Goal: Transaction & Acquisition: Purchase product/service

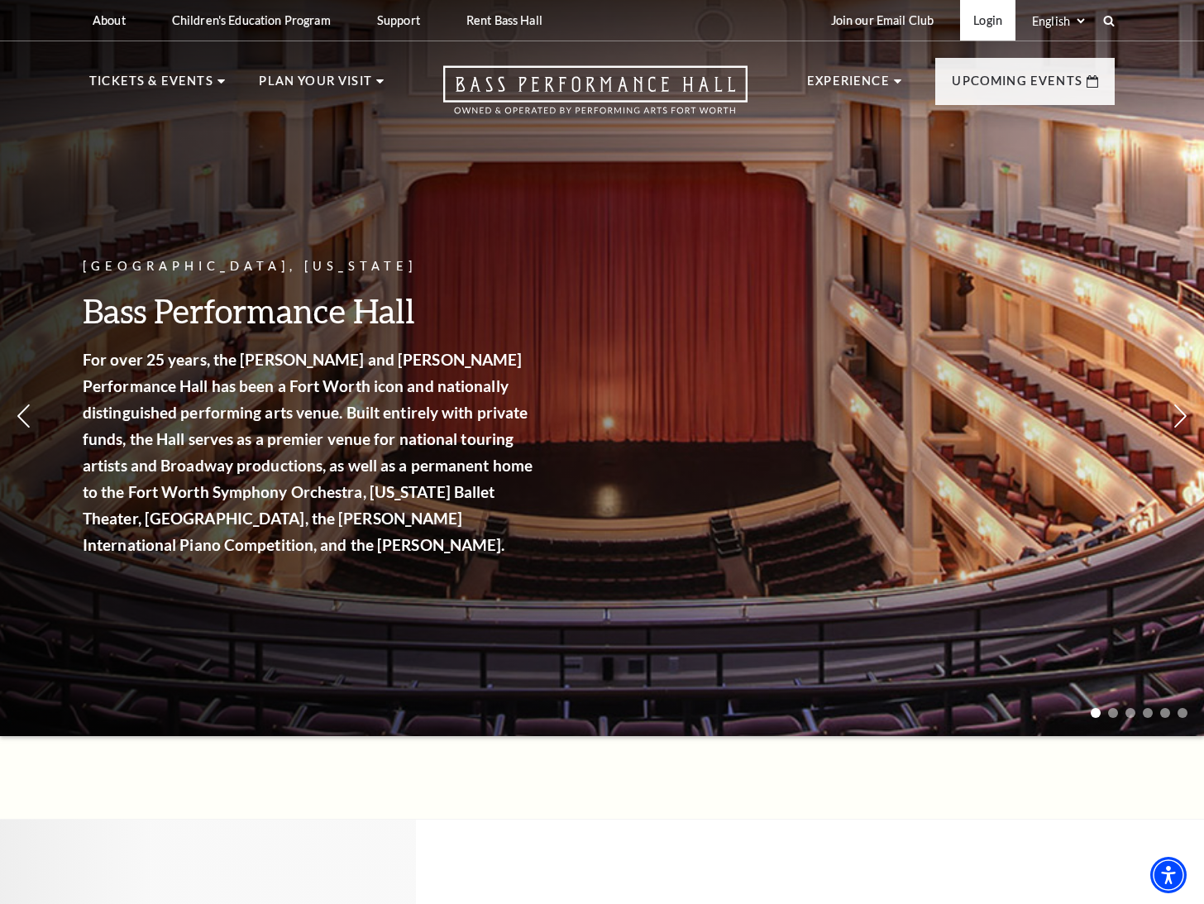
click at [1002, 12] on link "Login" at bounding box center [987, 20] width 55 height 41
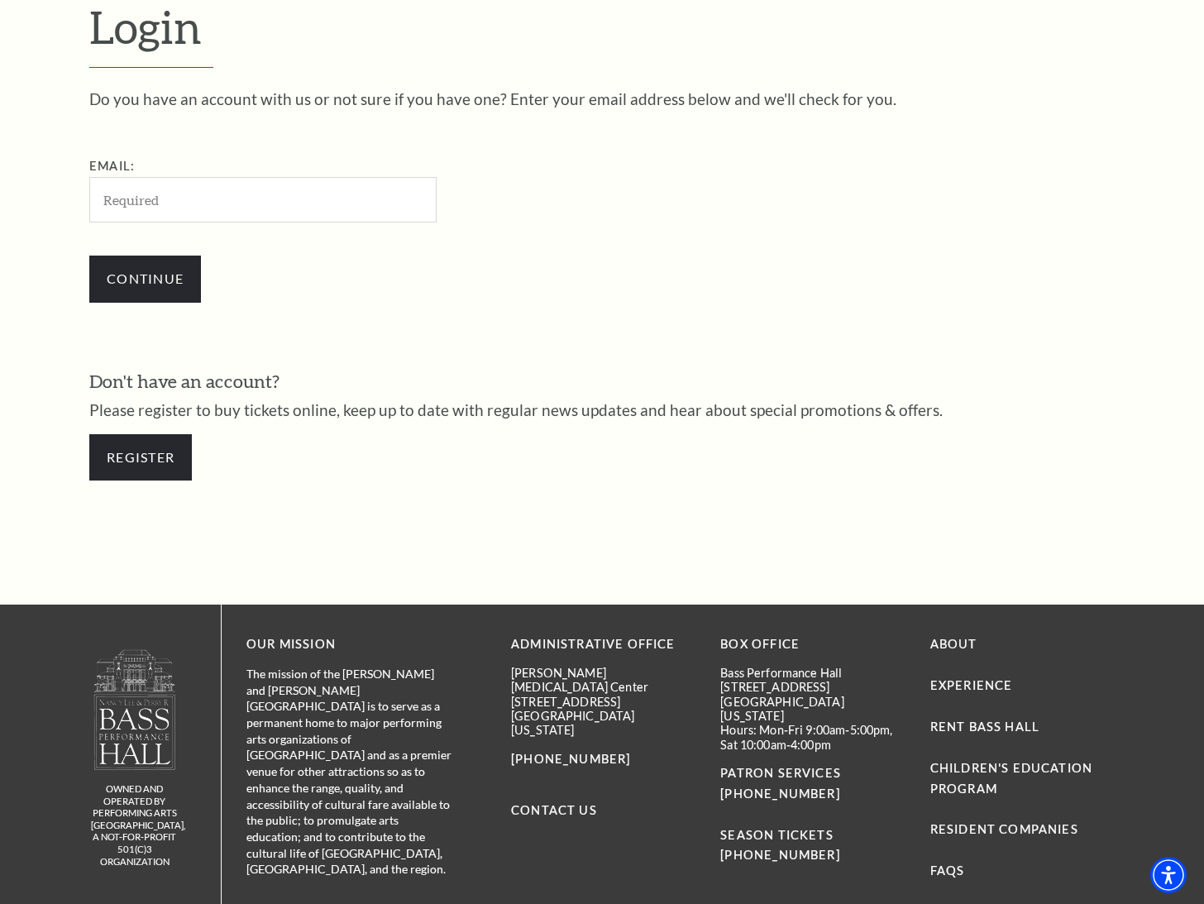
click at [203, 199] on input "Email:" at bounding box center [262, 199] width 347 height 45
type input "amyt@taylortile.net"
click at [167, 271] on input "Continue" at bounding box center [145, 279] width 112 height 46
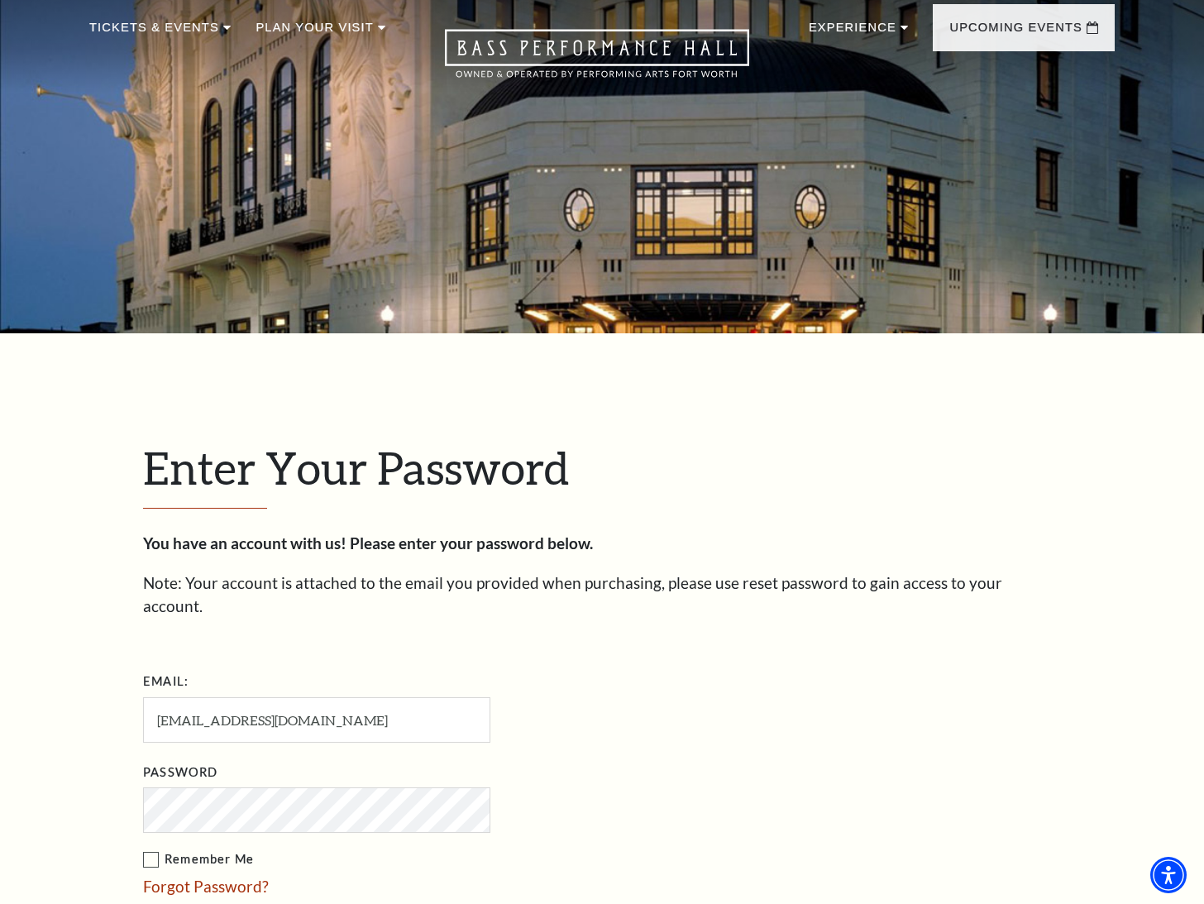
scroll to position [495, 0]
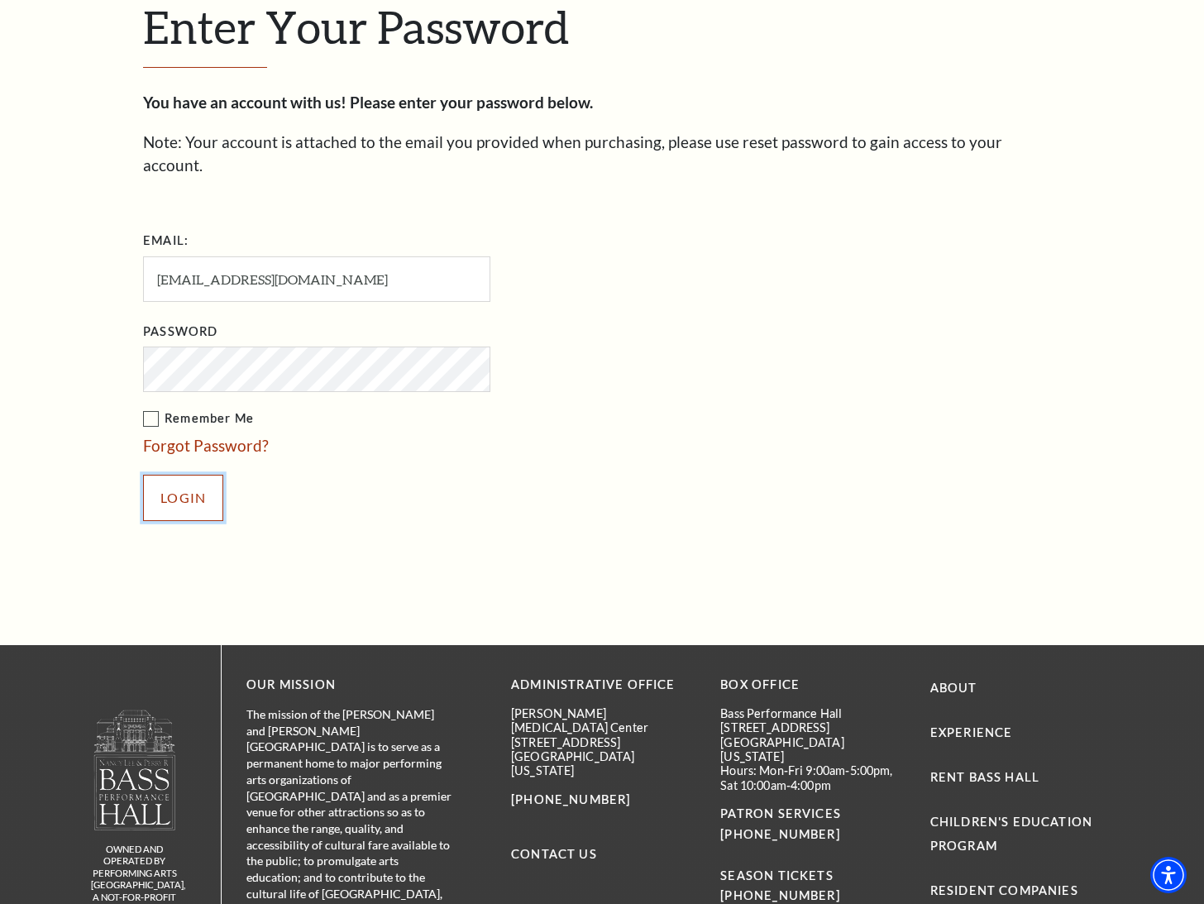
click at [180, 475] on input "Login" at bounding box center [183, 498] width 80 height 46
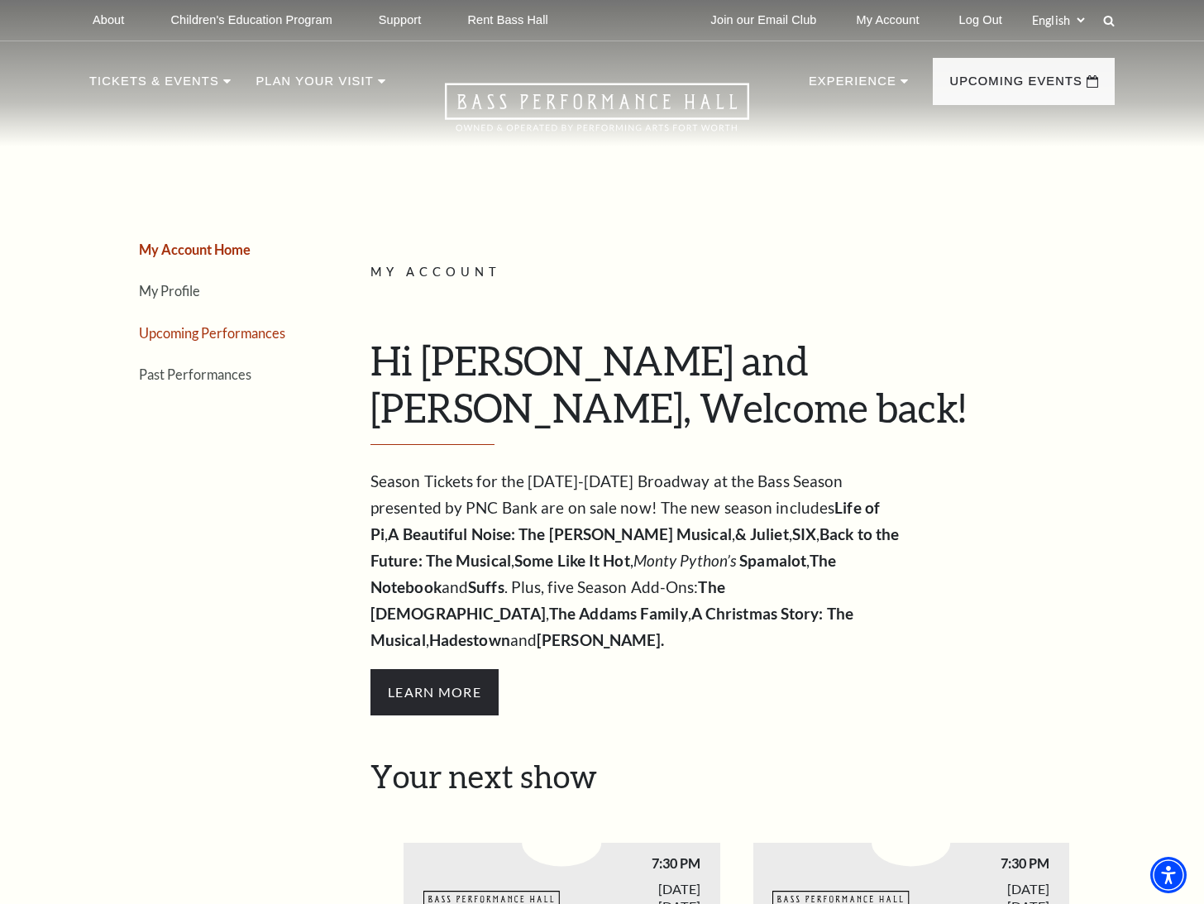
click at [258, 333] on link "Upcoming Performances" at bounding box center [212, 333] width 146 height 16
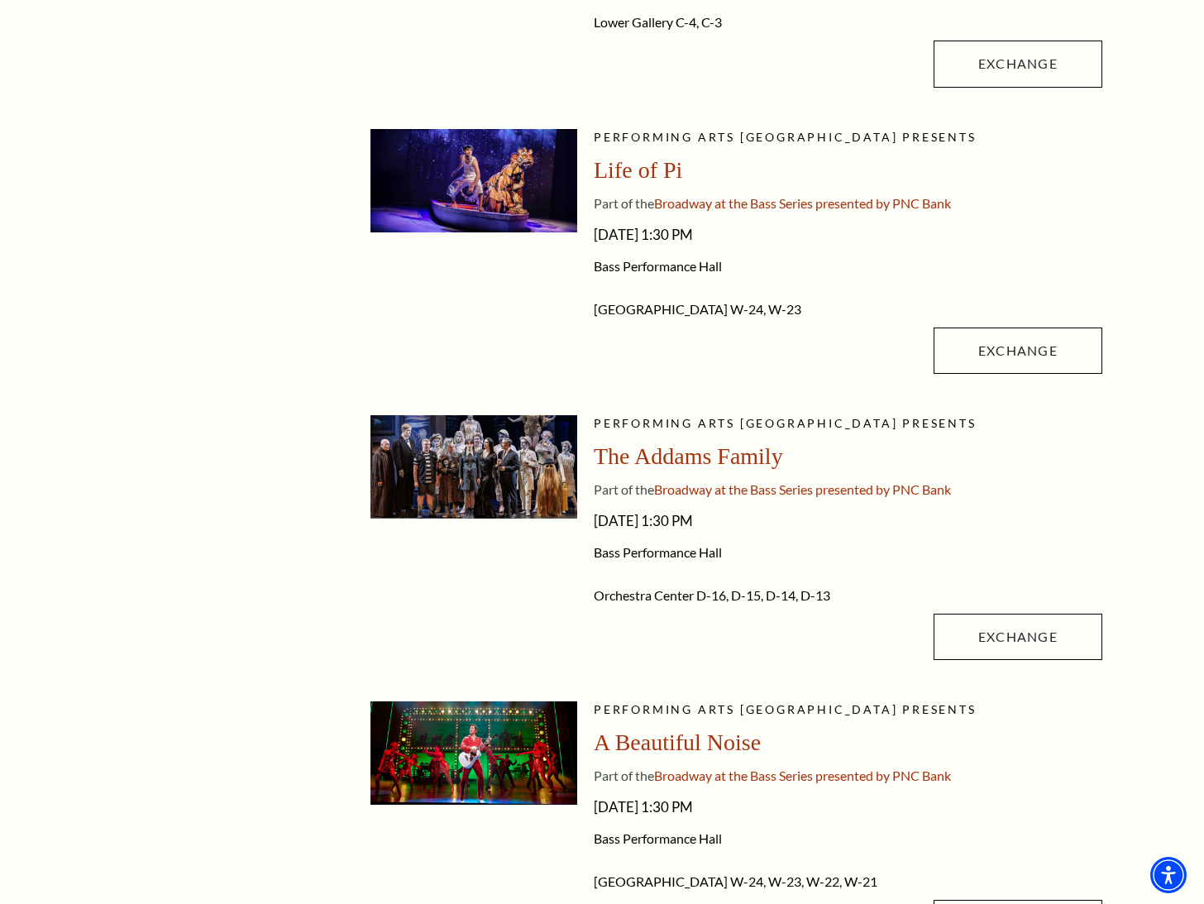
scroll to position [662, 0]
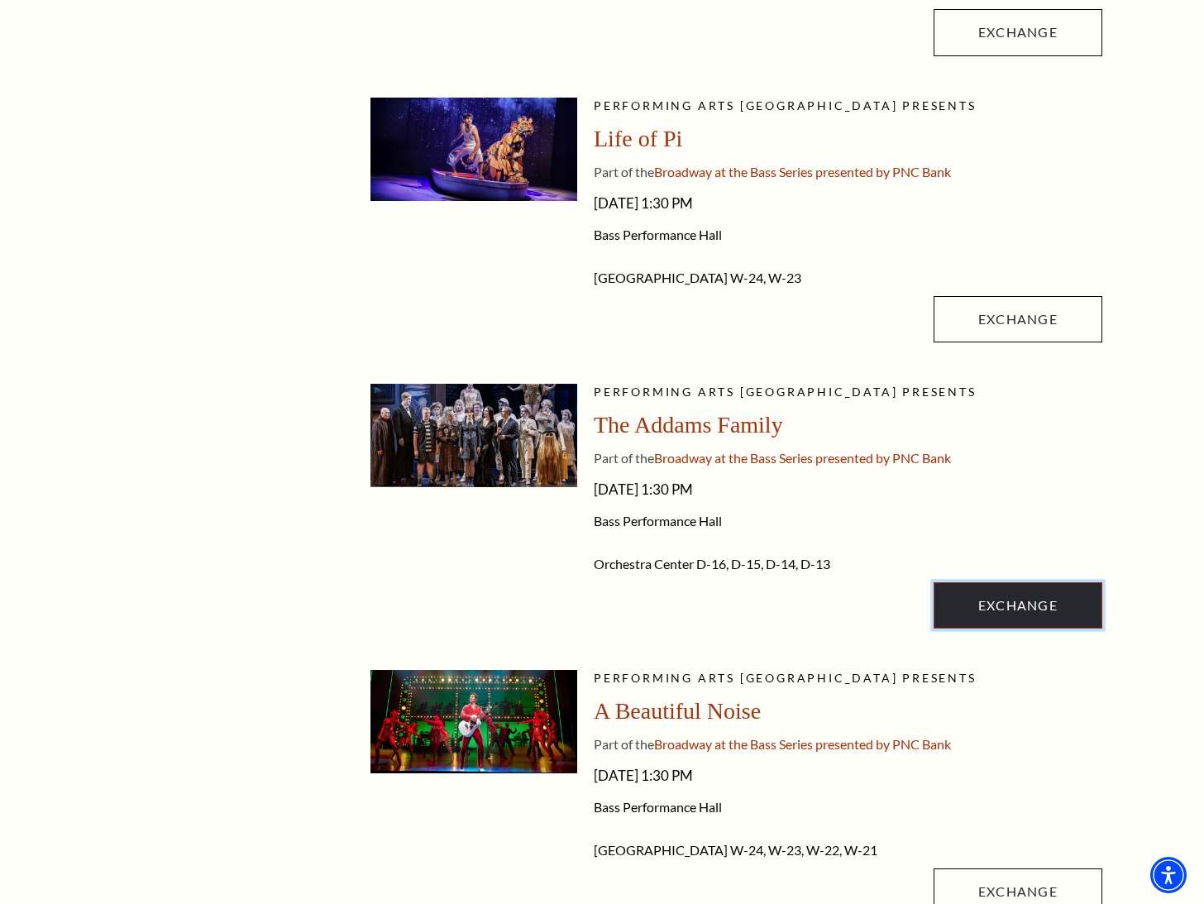
click at [962, 606] on link "Exchange" at bounding box center [1018, 605] width 169 height 46
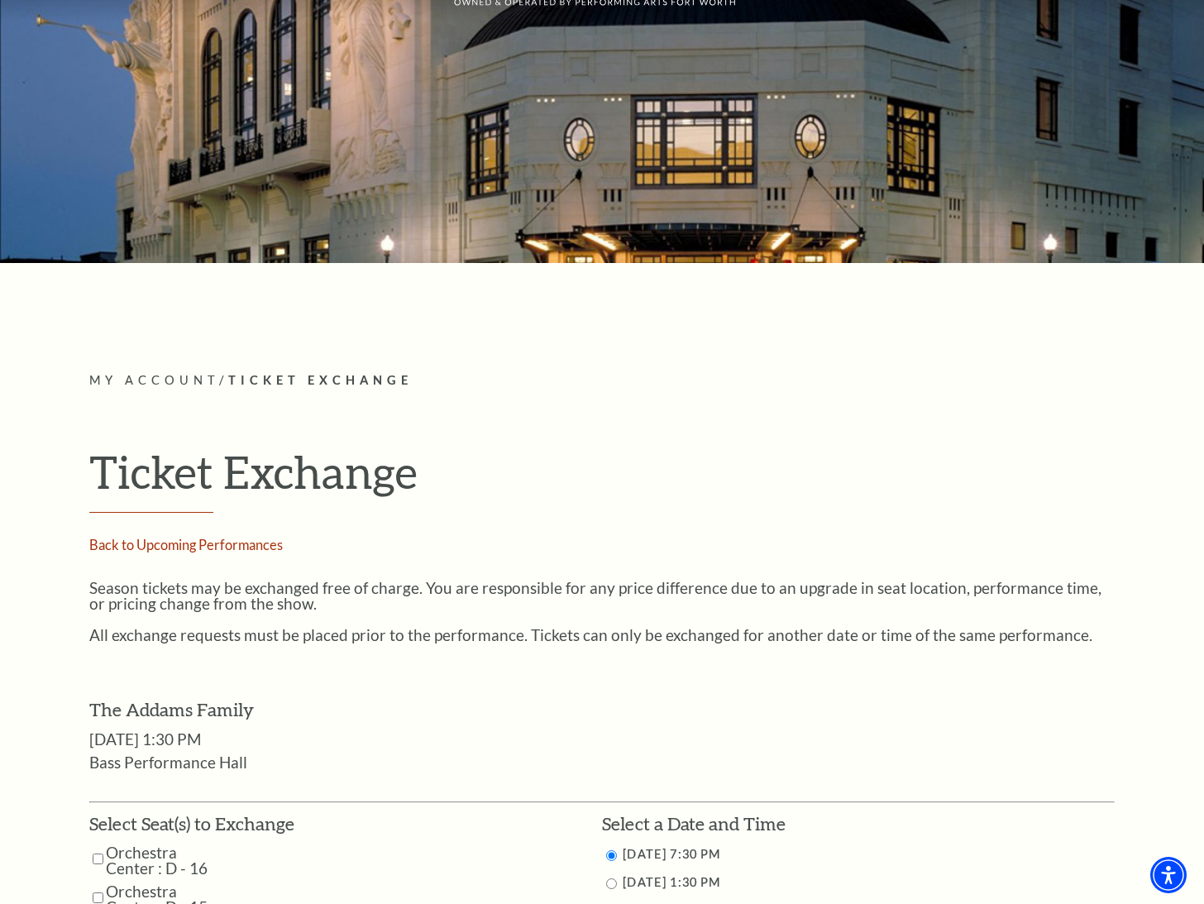
scroll to position [83, 0]
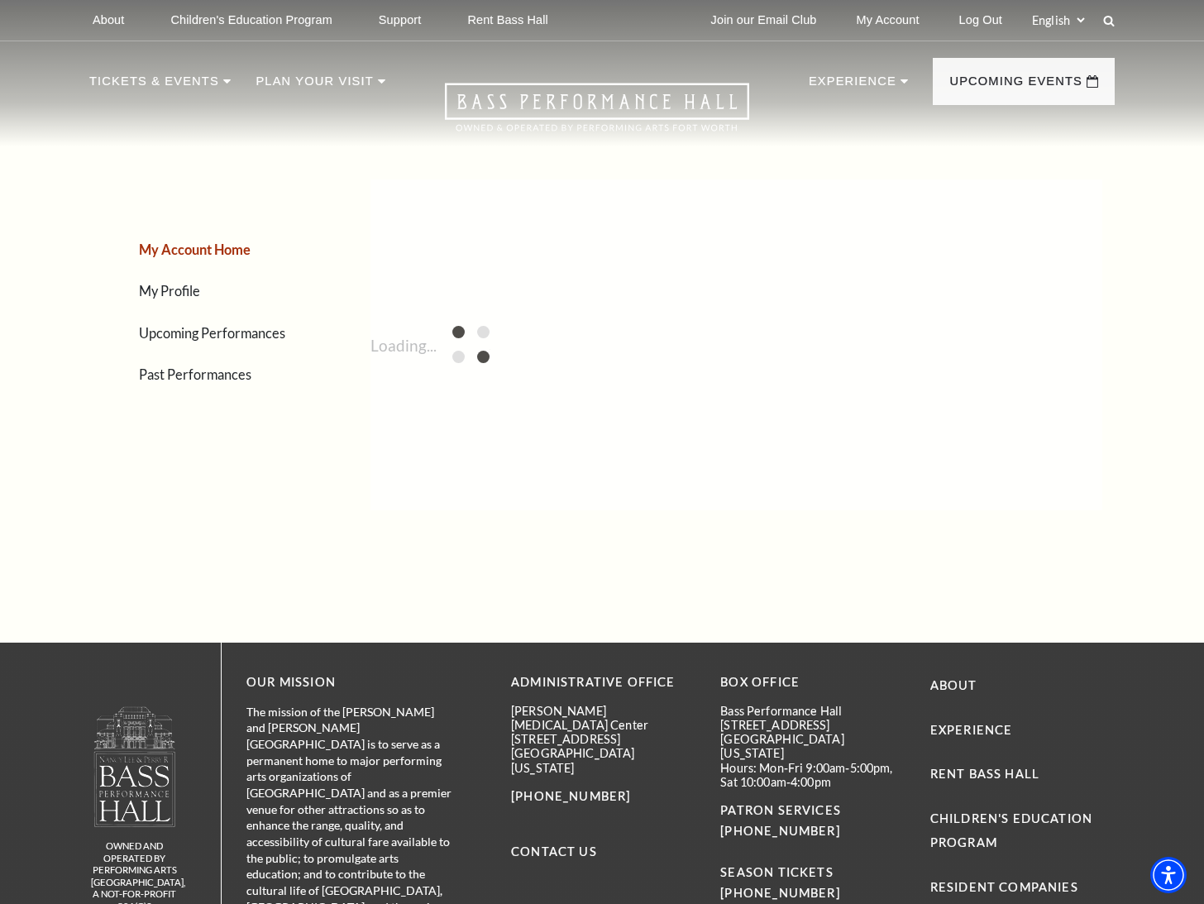
scroll to position [218, 0]
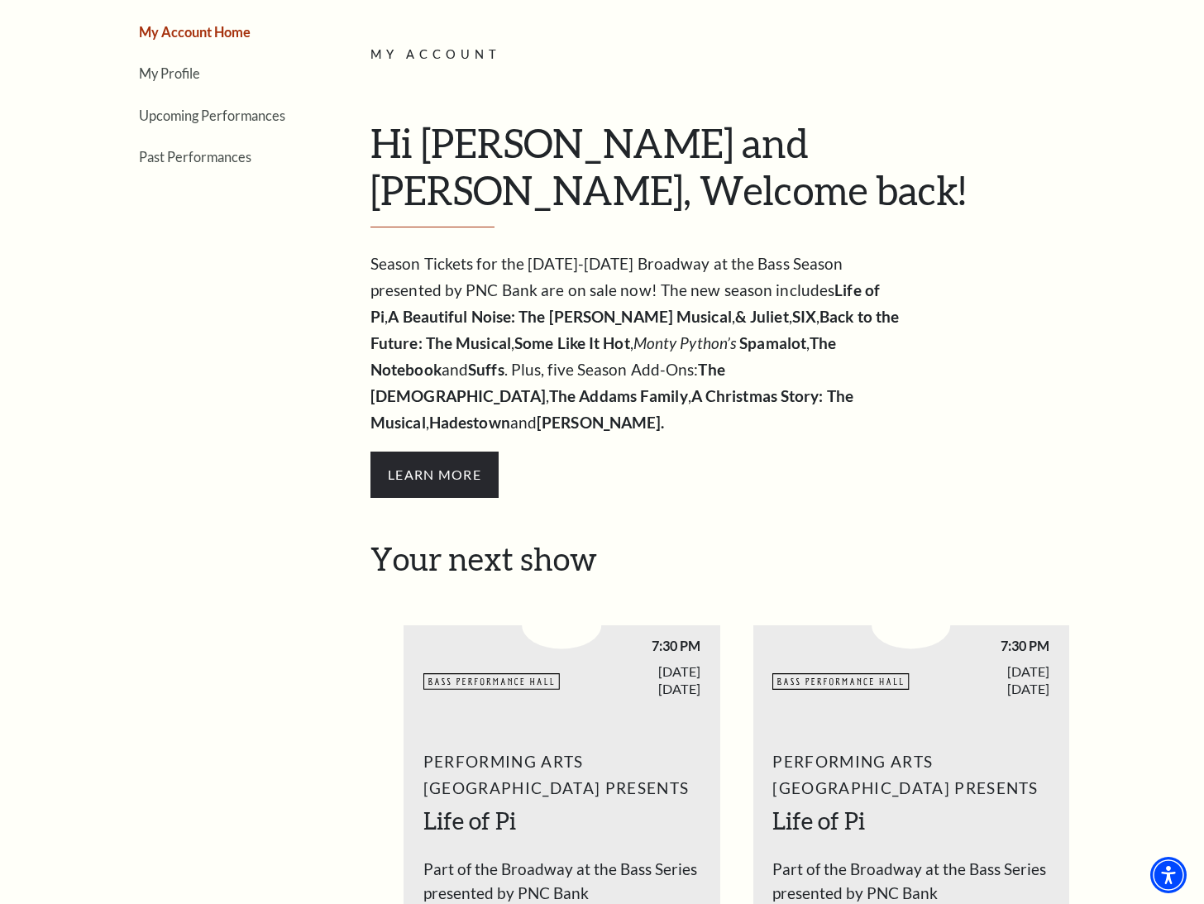
click at [639, 202] on h1 "Hi [PERSON_NAME] and [PERSON_NAME], Welcome back!" at bounding box center [737, 173] width 732 height 108
click at [220, 125] on li "Upcoming Performances" at bounding box center [224, 115] width 170 height 24
click at [224, 117] on link "Upcoming Performances" at bounding box center [212, 116] width 146 height 16
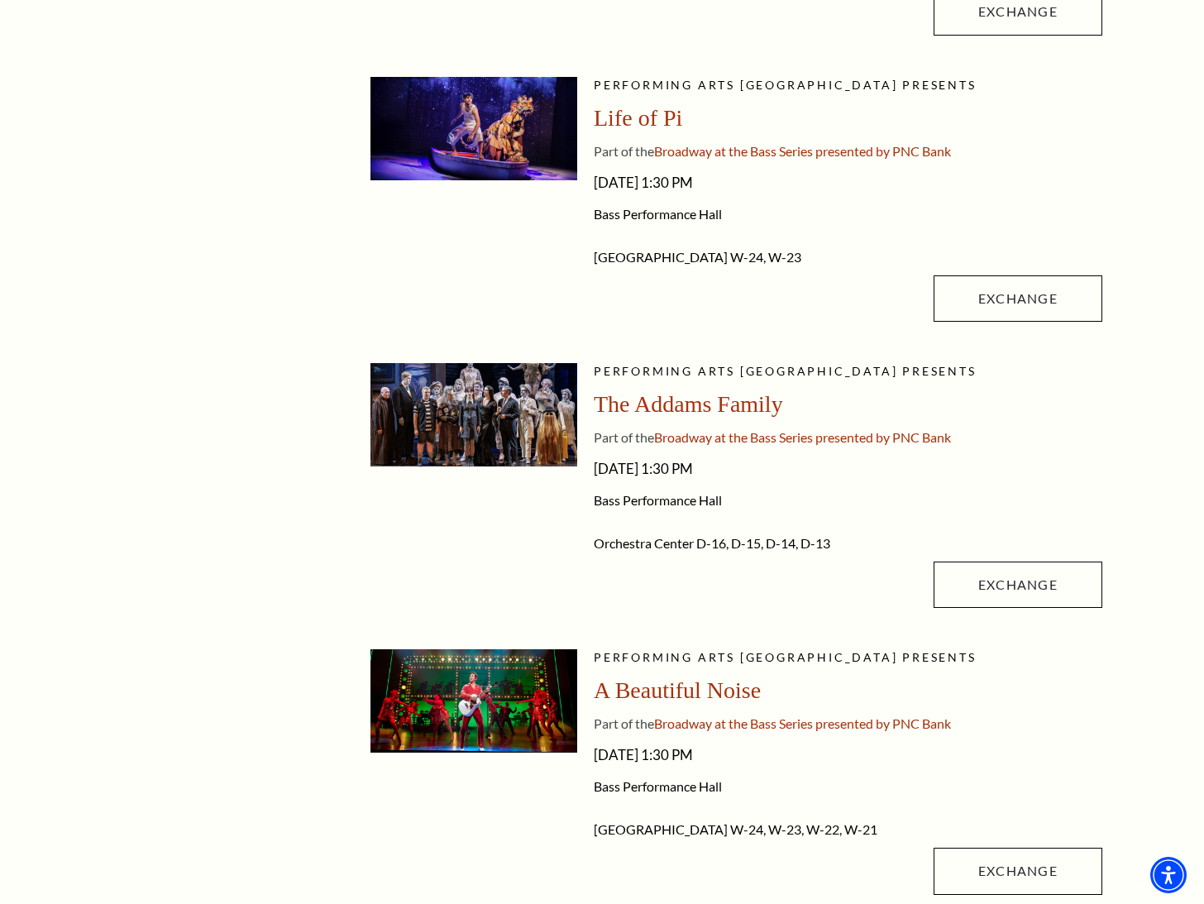
scroll to position [714, 0]
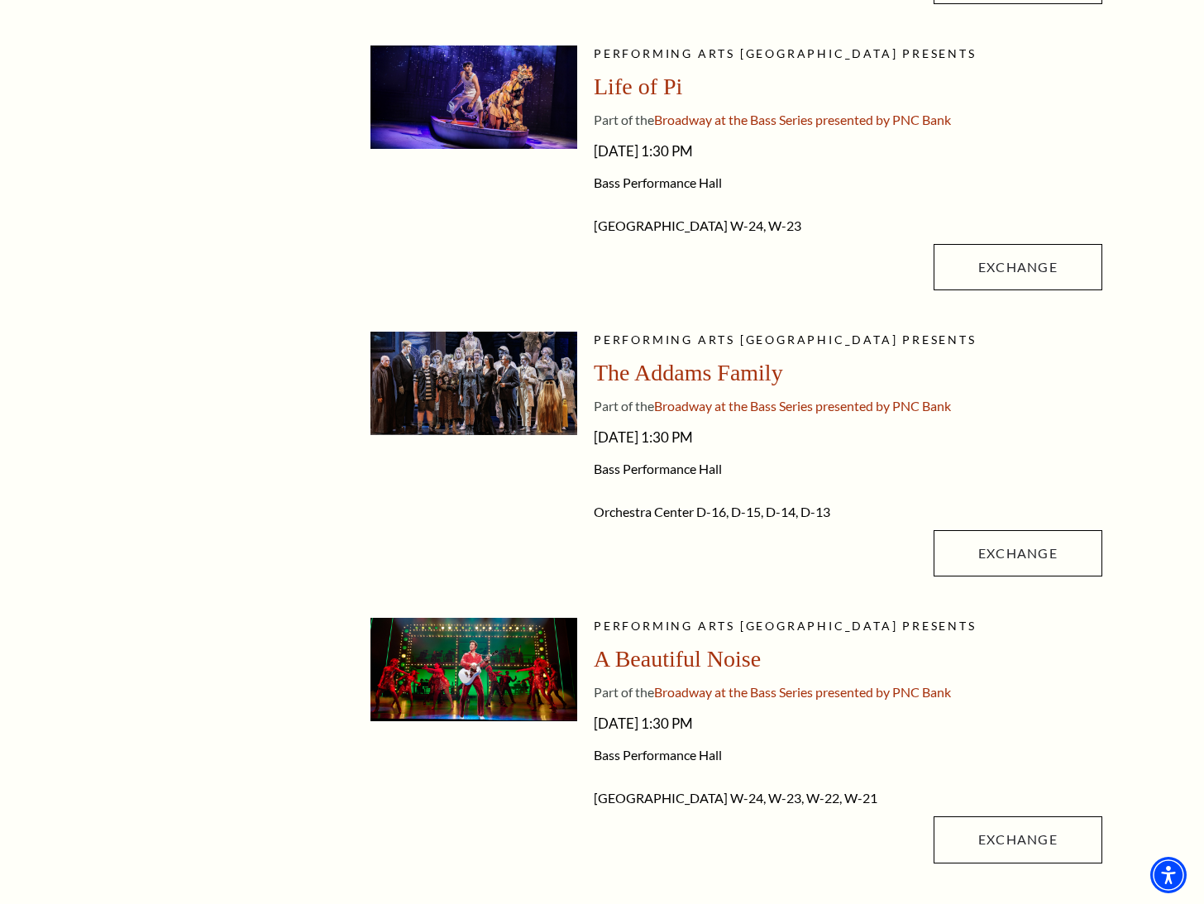
click at [1075, 99] on div "Life of Pi" at bounding box center [848, 87] width 509 height 30
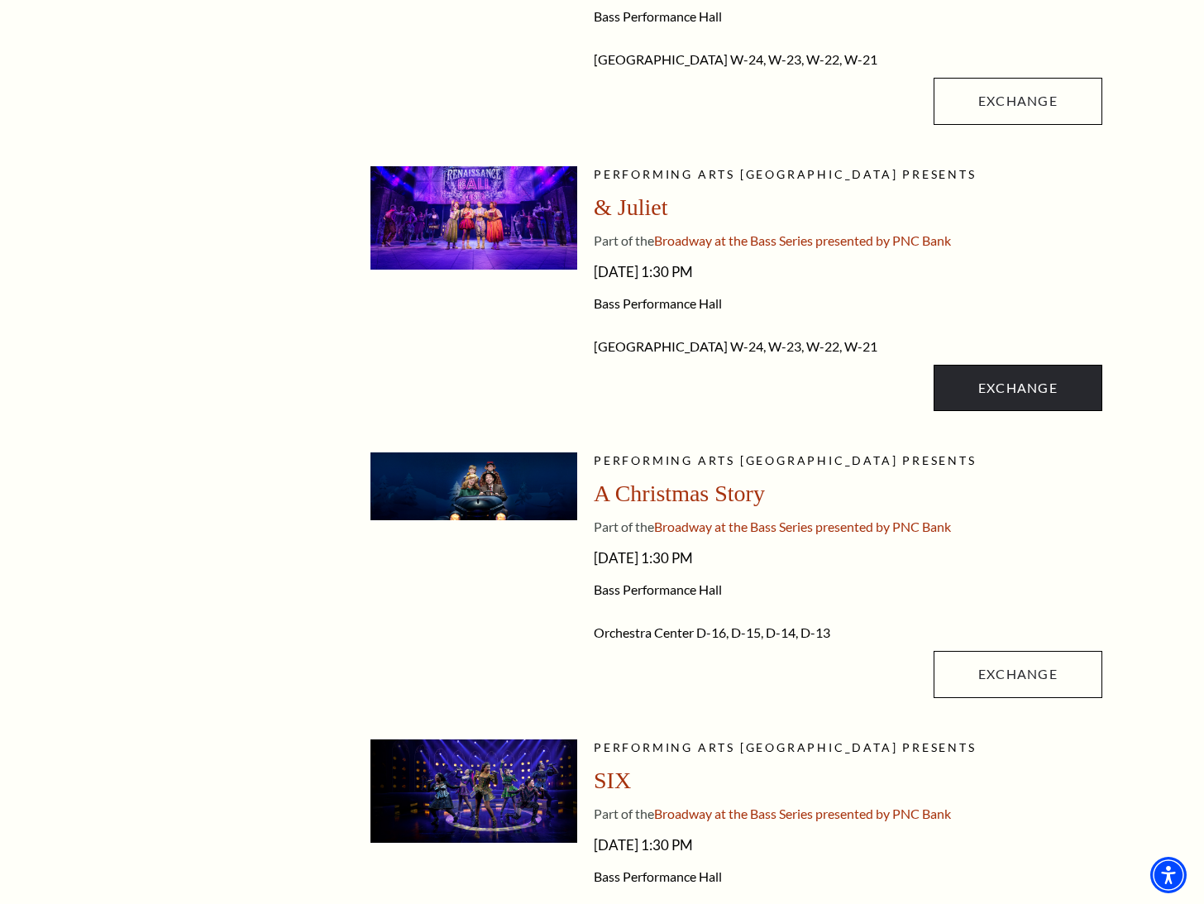
scroll to position [1458, 0]
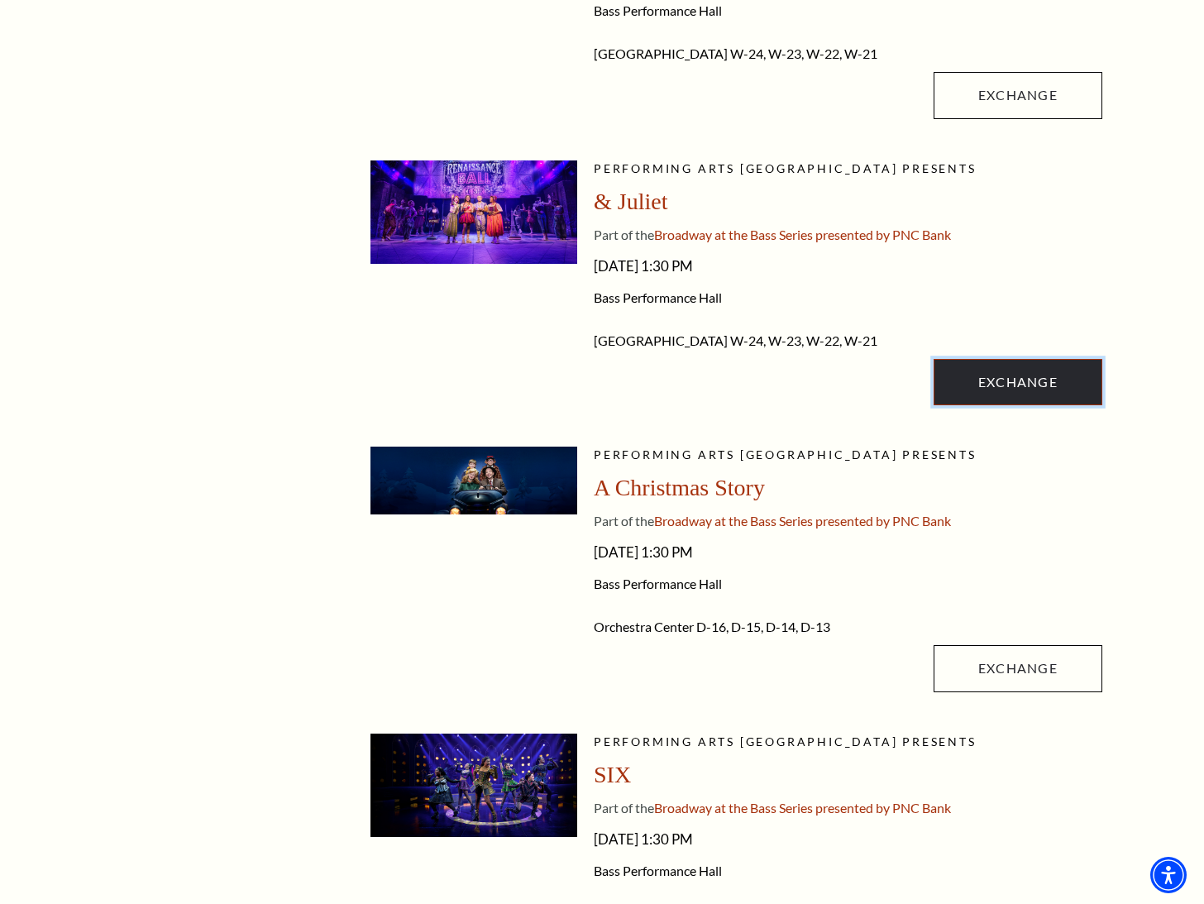
click at [1018, 390] on link "Exchange" at bounding box center [1018, 382] width 169 height 46
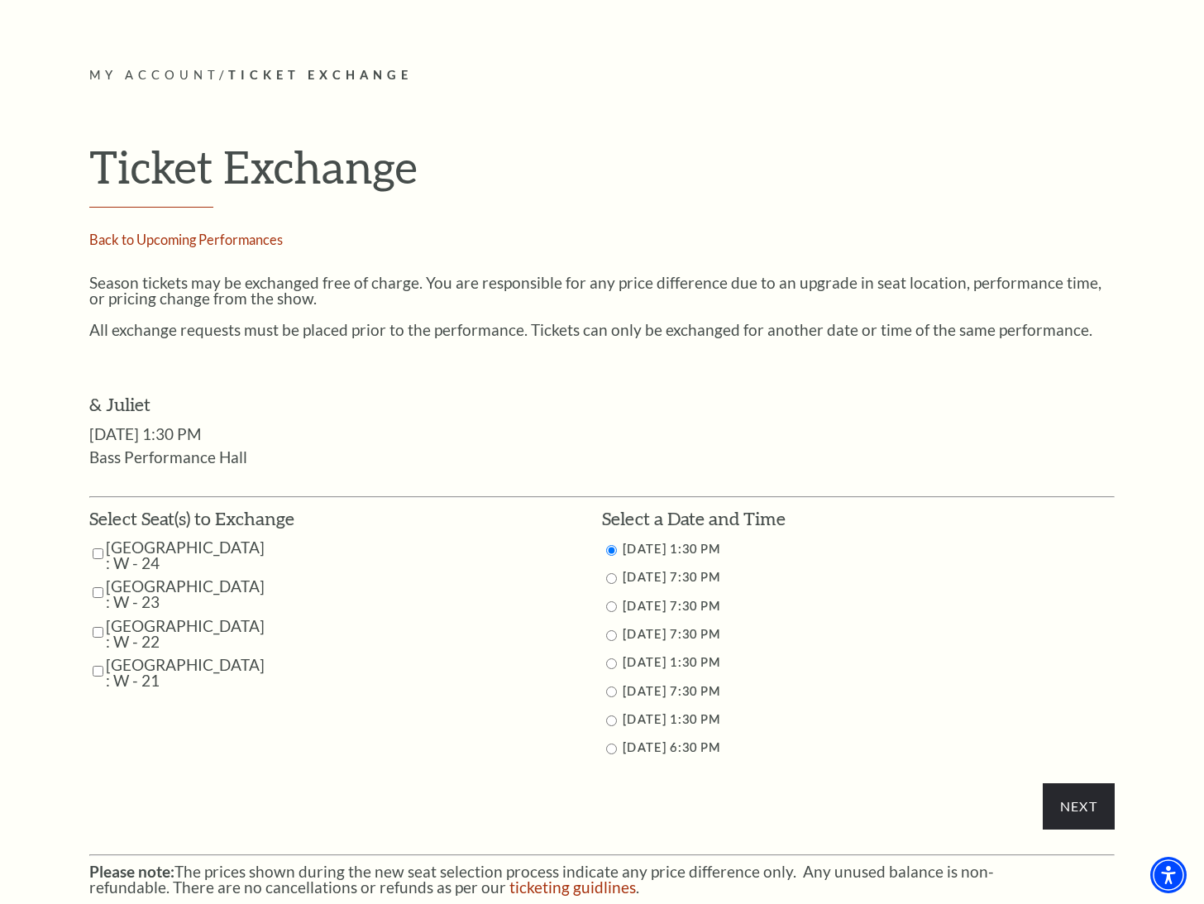
scroll to position [496, 0]
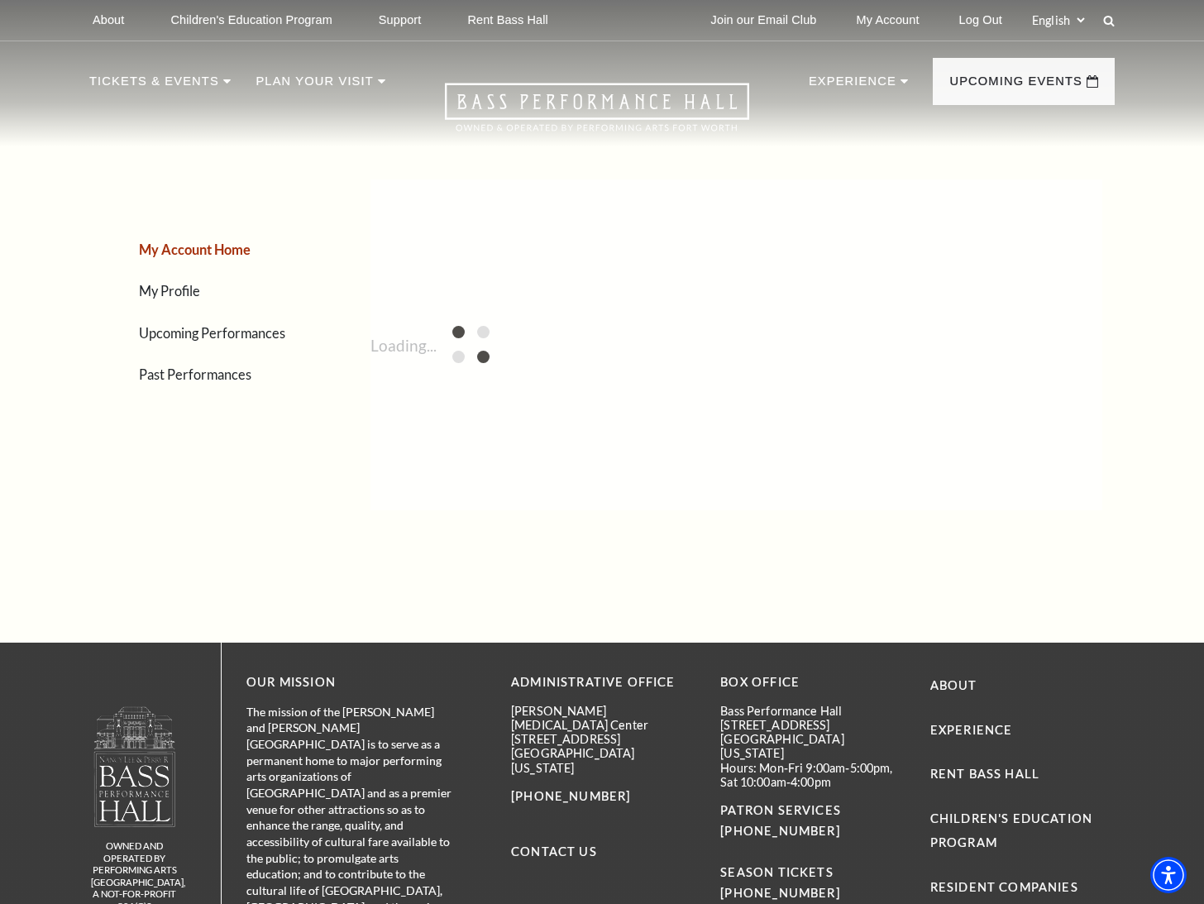
scroll to position [218, 0]
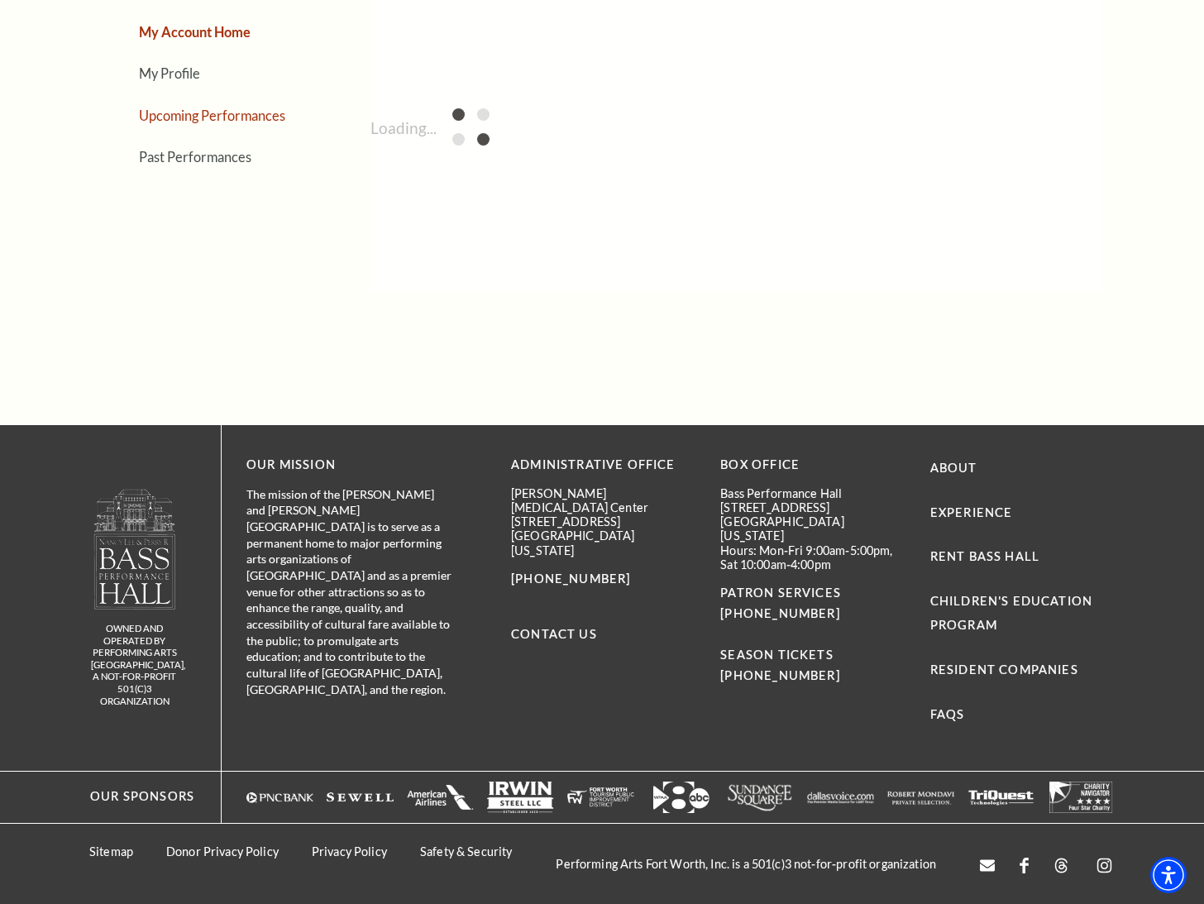
click at [205, 119] on link "Upcoming Performances" at bounding box center [212, 116] width 146 height 16
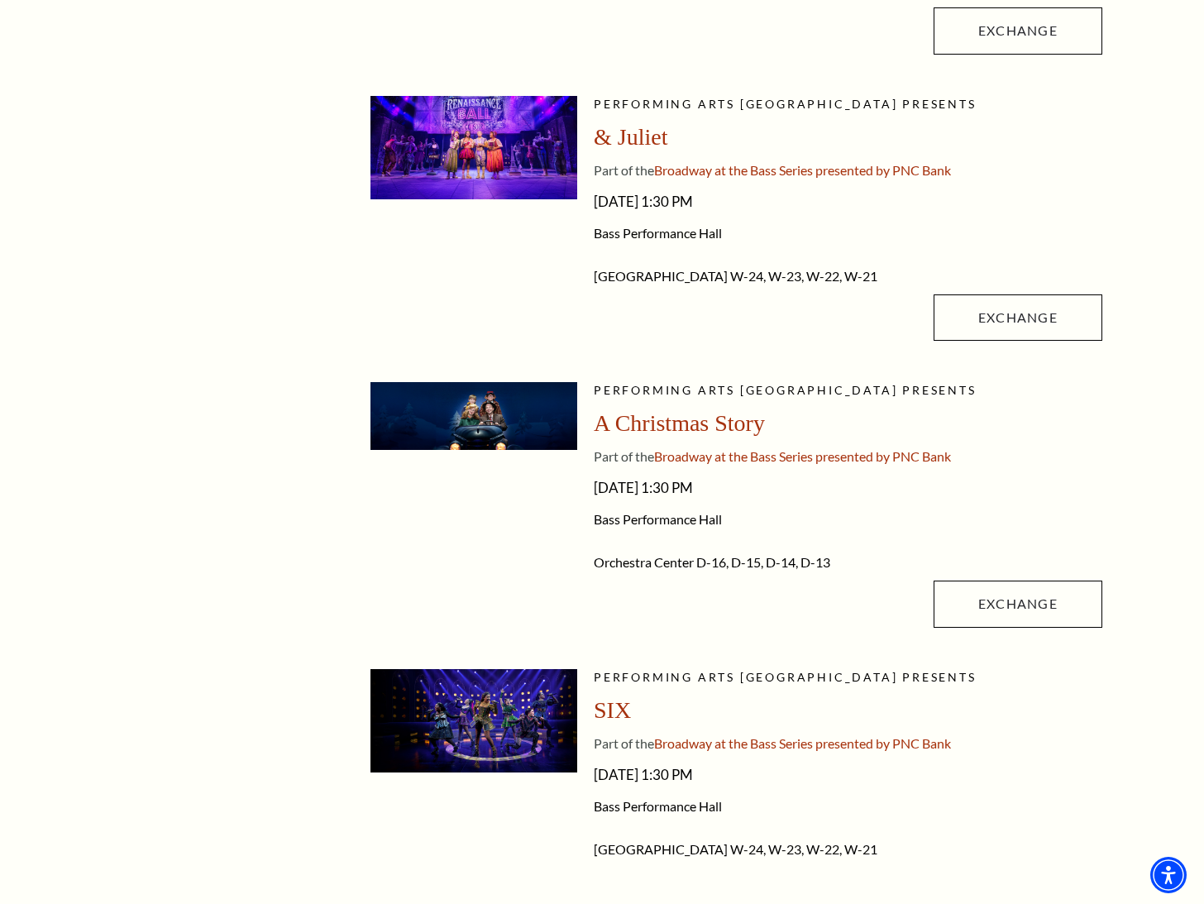
scroll to position [1541, 0]
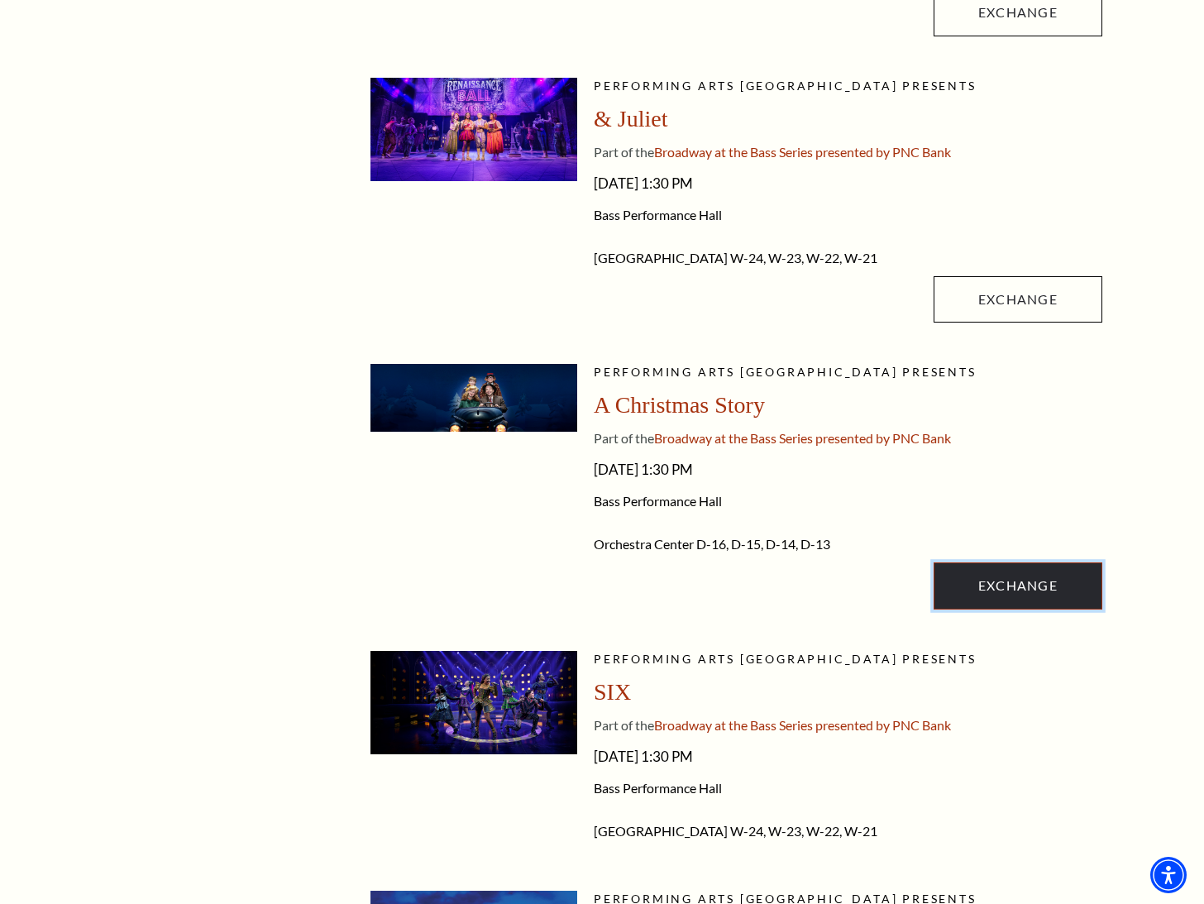
click at [979, 573] on link "Exchange" at bounding box center [1018, 585] width 169 height 46
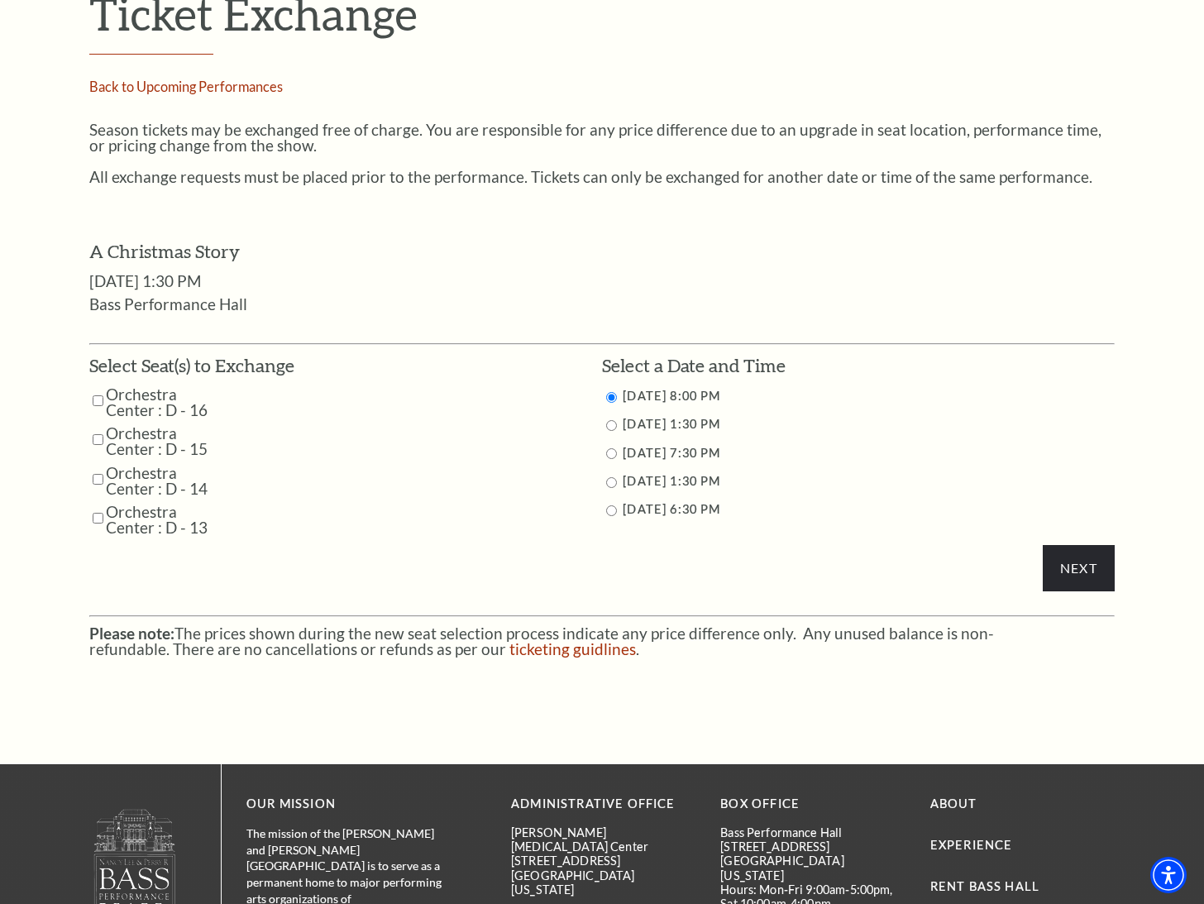
scroll to position [579, 0]
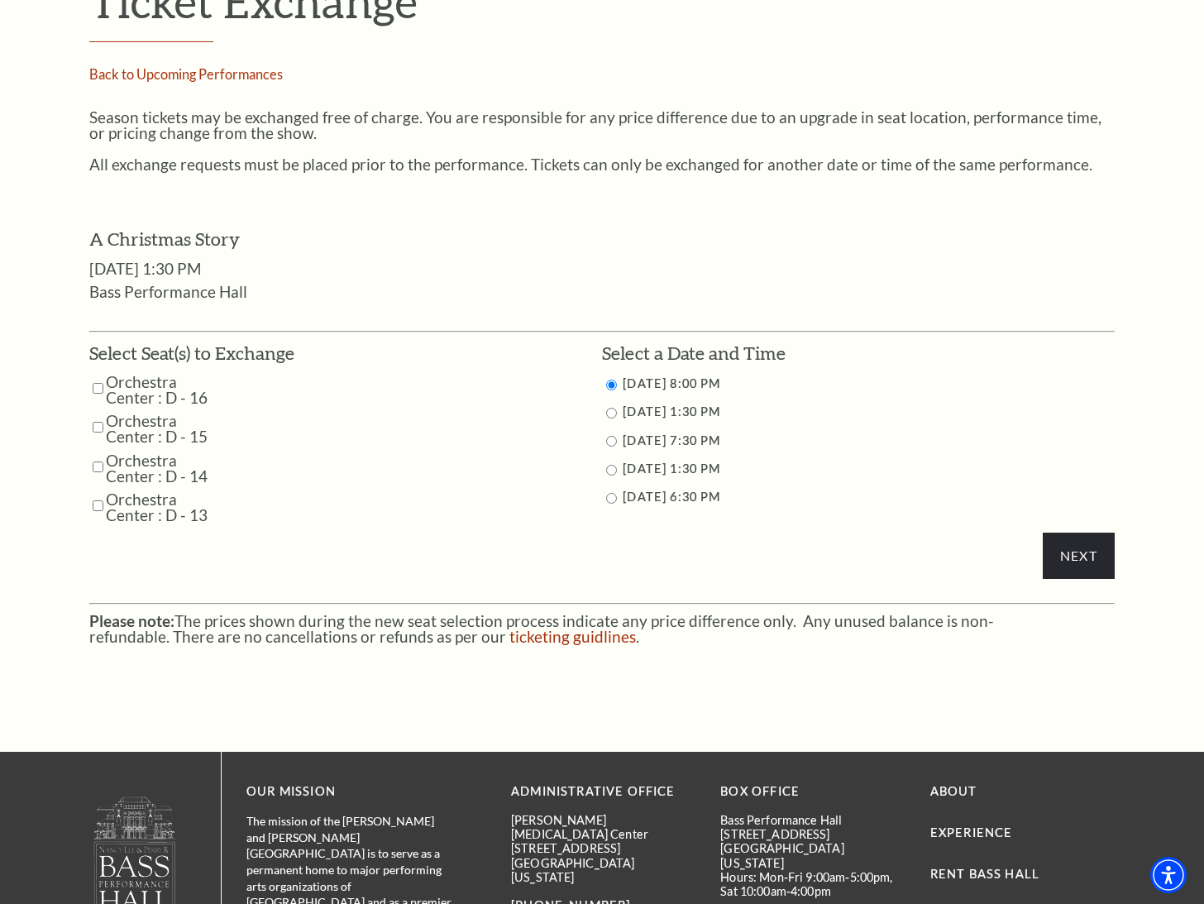
click at [93, 388] on input "Orchestra Center : D - 16" at bounding box center [98, 388] width 11 height 29
checkbox input "true"
click at [96, 428] on input "Orchestra Center : D - 15" at bounding box center [98, 427] width 11 height 29
checkbox input "true"
click at [98, 464] on input "Orchestra Center : D - 14" at bounding box center [98, 466] width 11 height 29
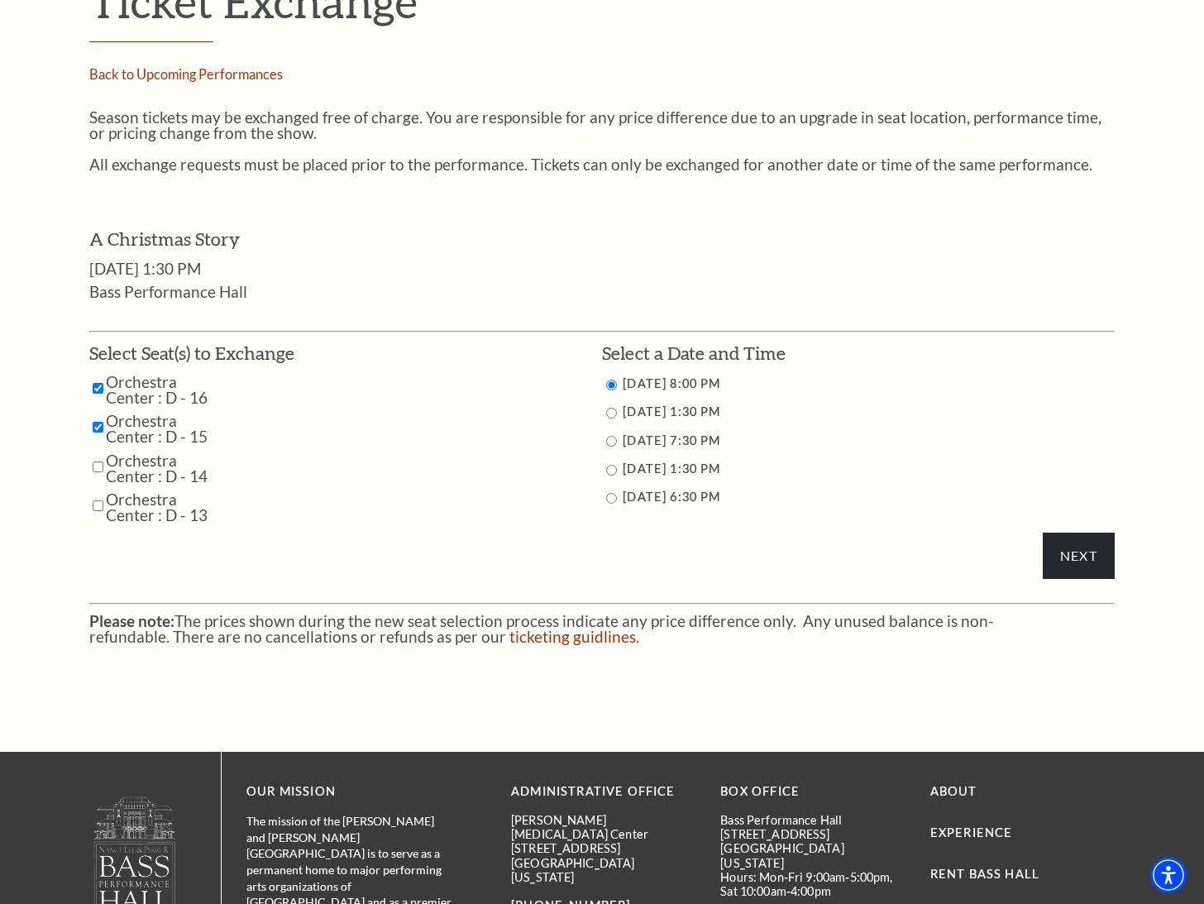
checkbox input "true"
click at [98, 507] on input "Orchestra Center : D - 13" at bounding box center [98, 505] width 11 height 29
checkbox input "true"
click at [612, 473] on input "12/7/2025 1:30 PM" at bounding box center [611, 470] width 11 height 11
radio input "true"
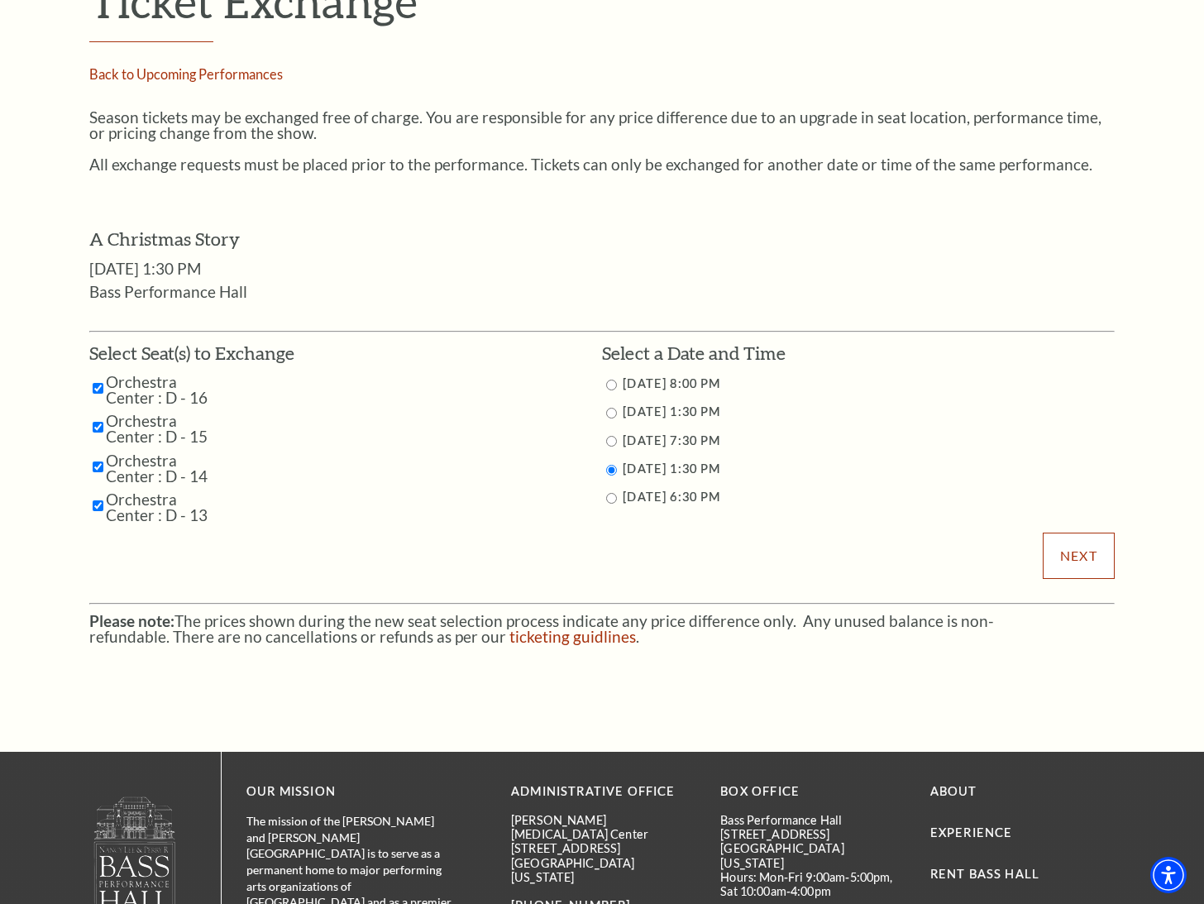
click at [1066, 547] on input "Next" at bounding box center [1079, 556] width 72 height 46
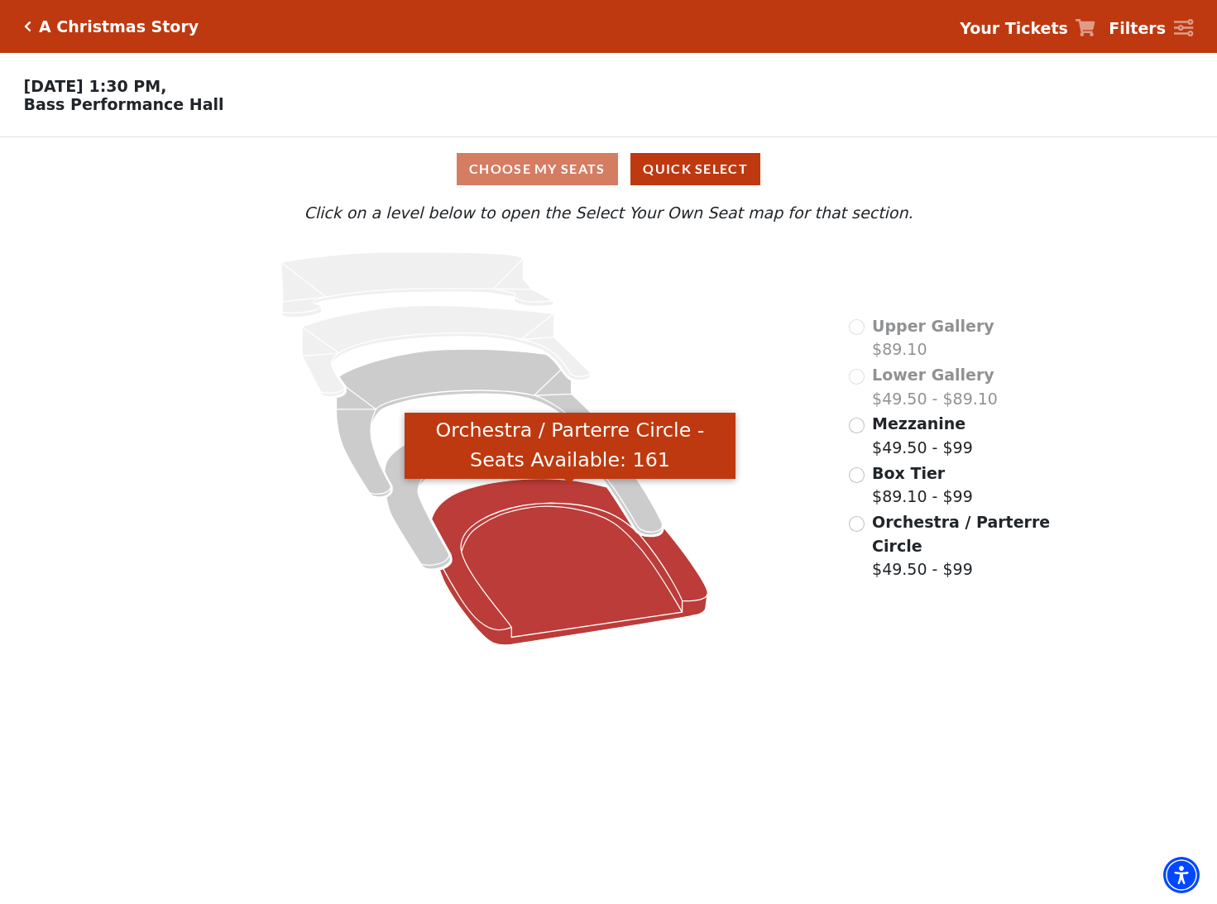
click at [520, 576] on icon "Orchestra / Parterre Circle - Seats Available: 161" at bounding box center [570, 562] width 276 height 166
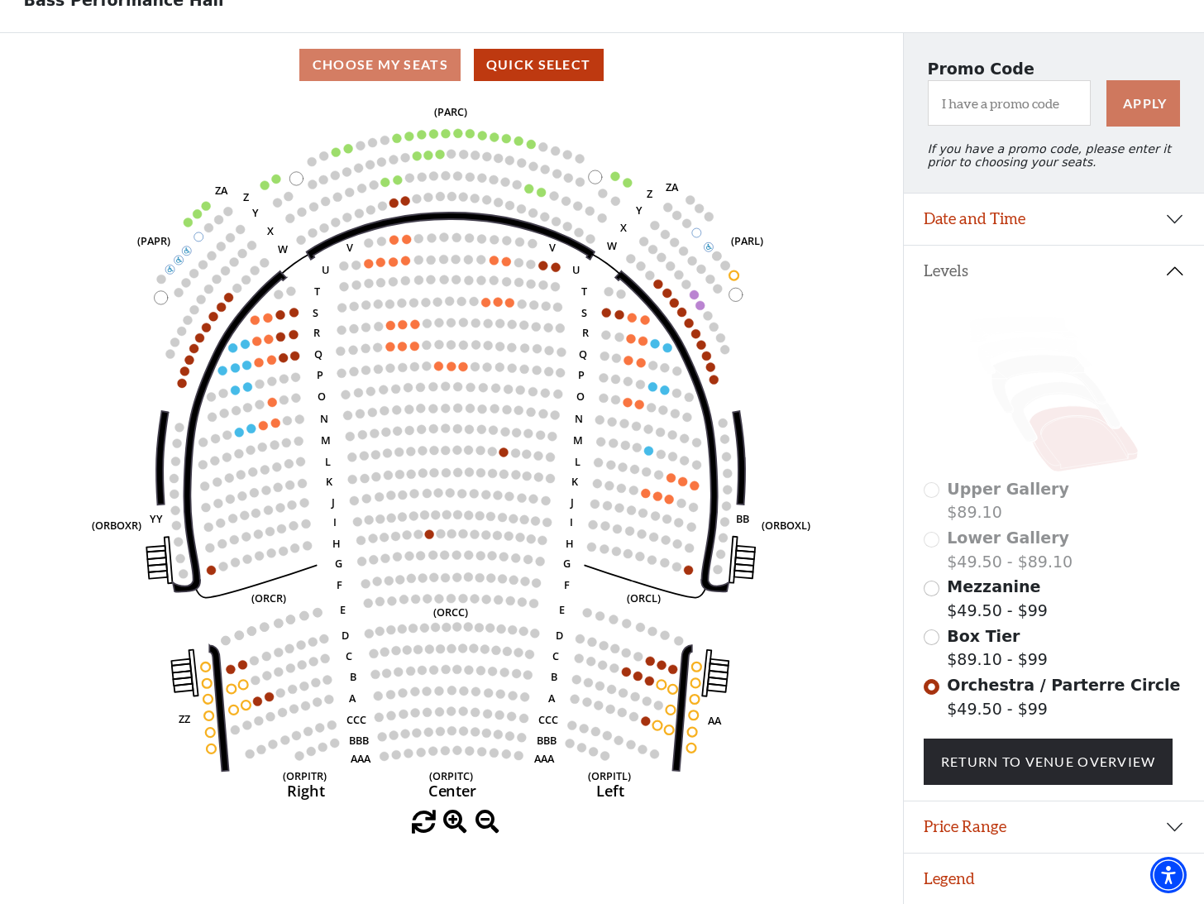
scroll to position [33, 0]
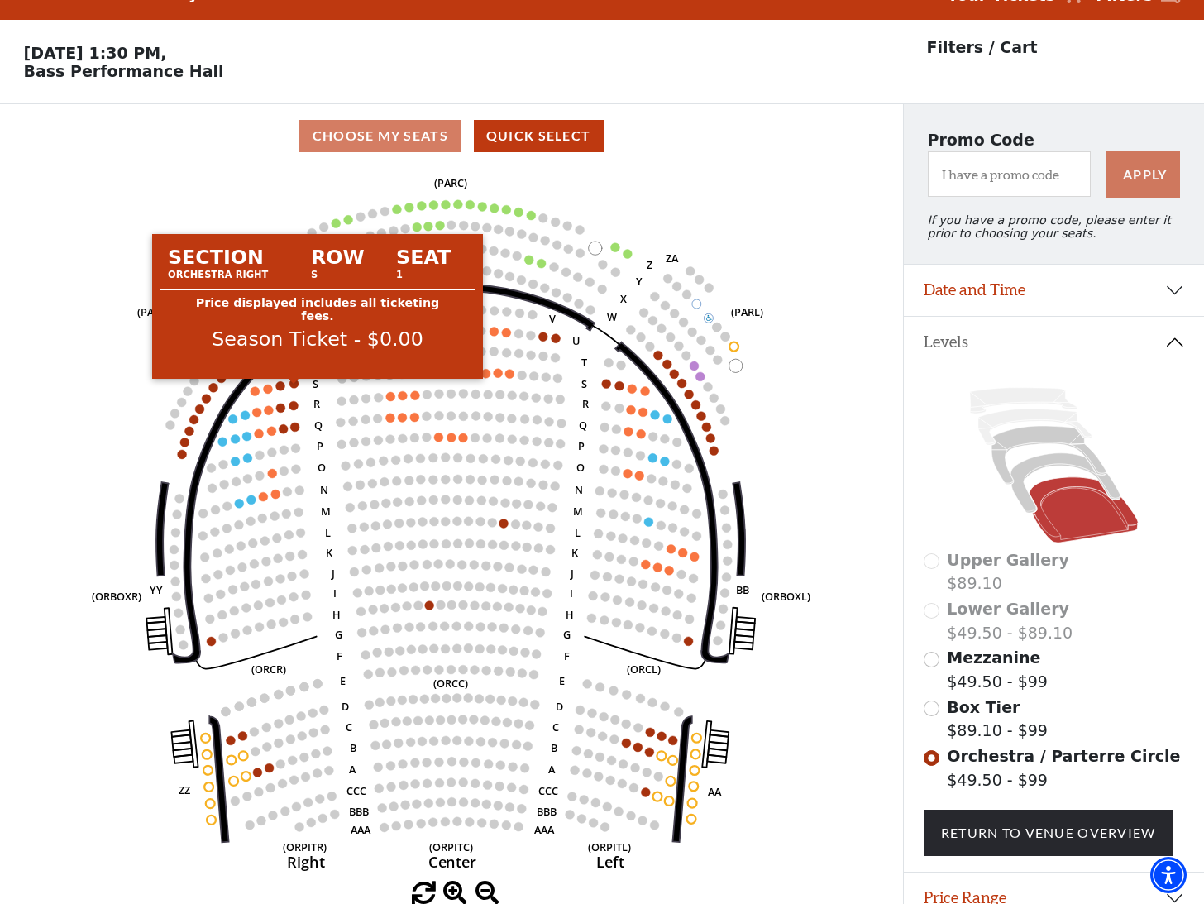
click at [297, 388] on circle at bounding box center [294, 383] width 9 height 9
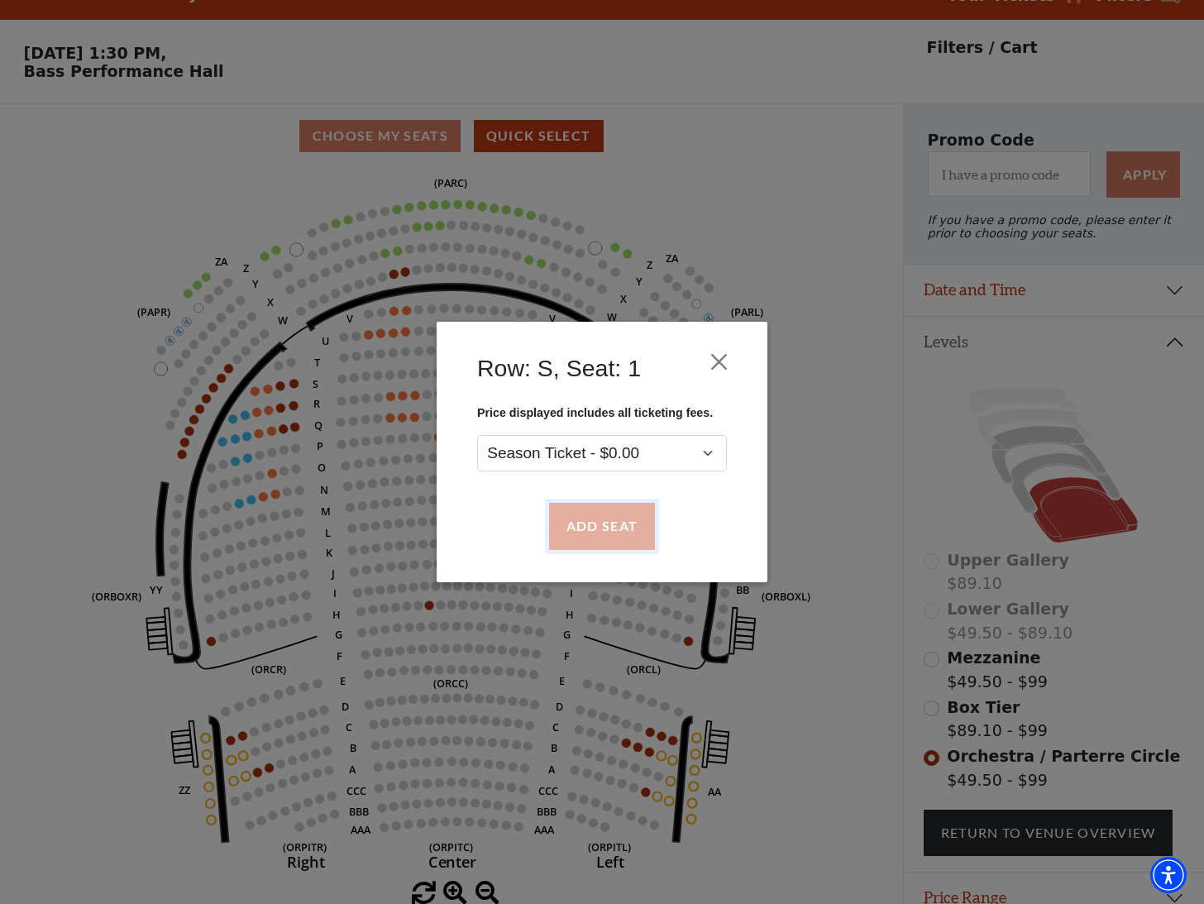
click at [604, 521] on button "Add Seat" at bounding box center [602, 527] width 106 height 46
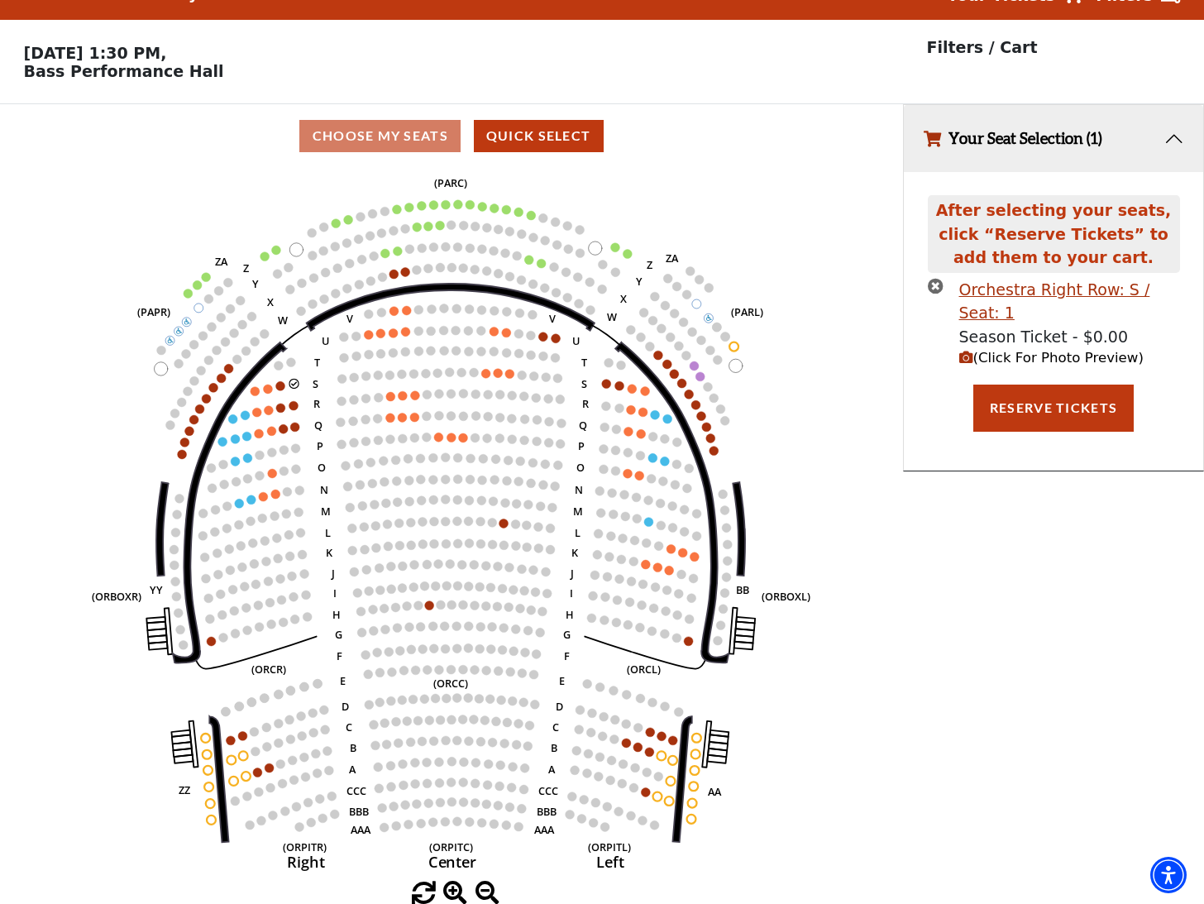
scroll to position [0, 0]
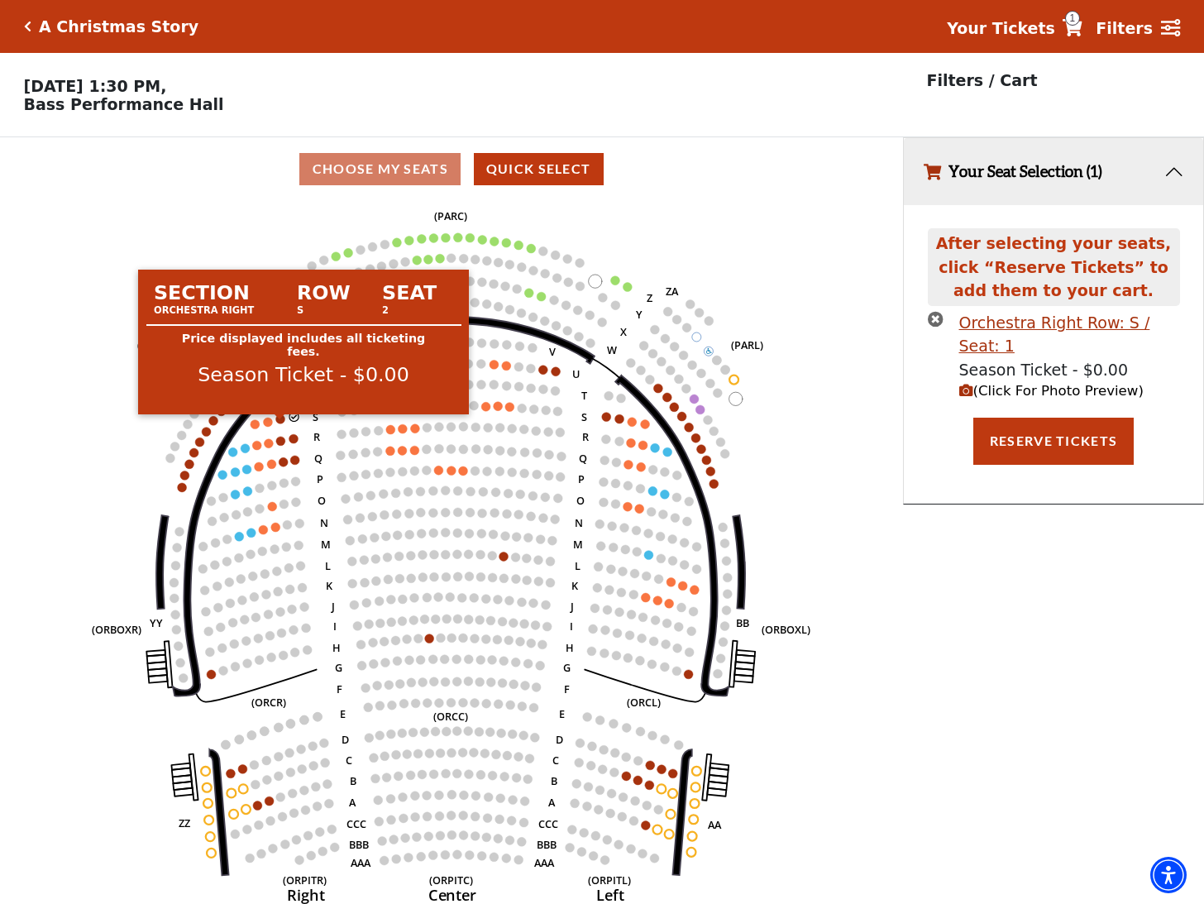
click at [282, 424] on circle at bounding box center [279, 418] width 9 height 9
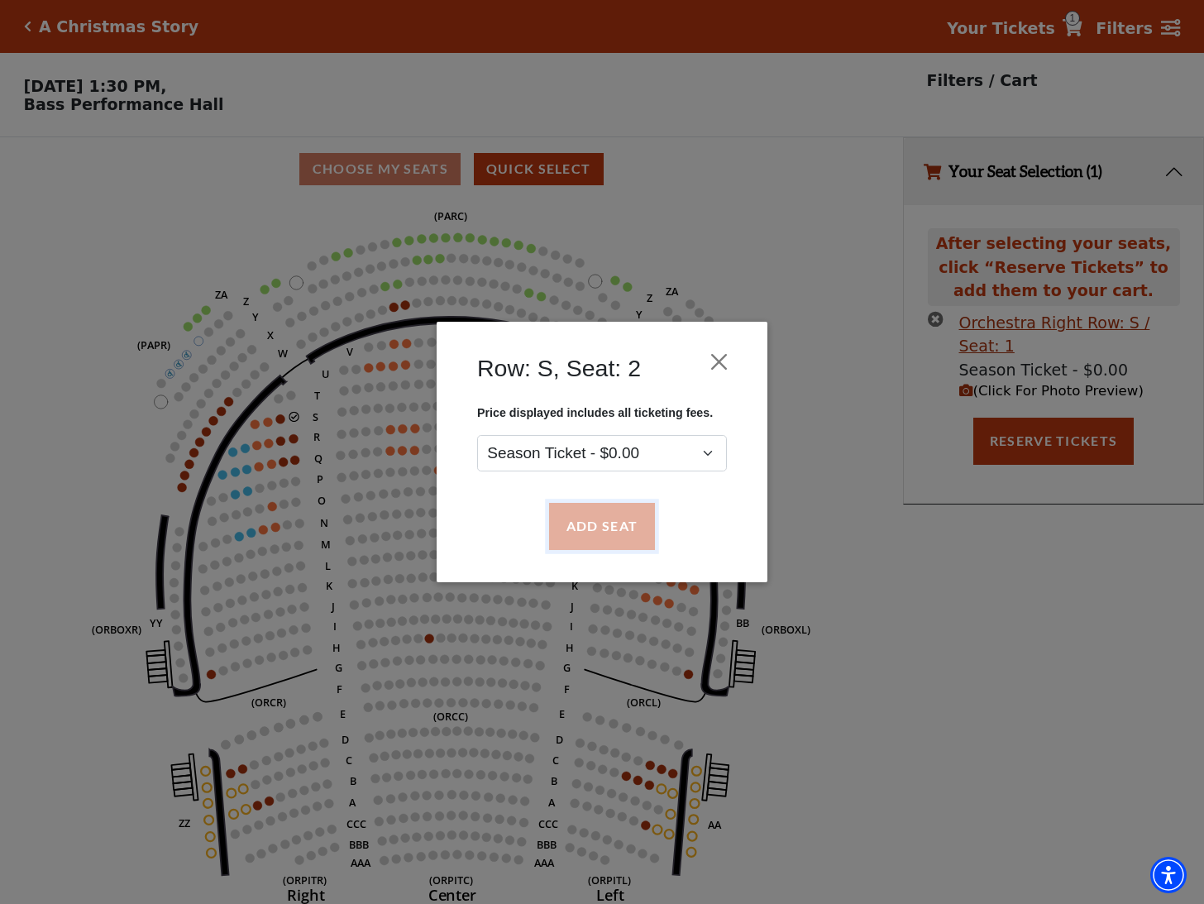
click at [611, 525] on button "Add Seat" at bounding box center [602, 527] width 106 height 46
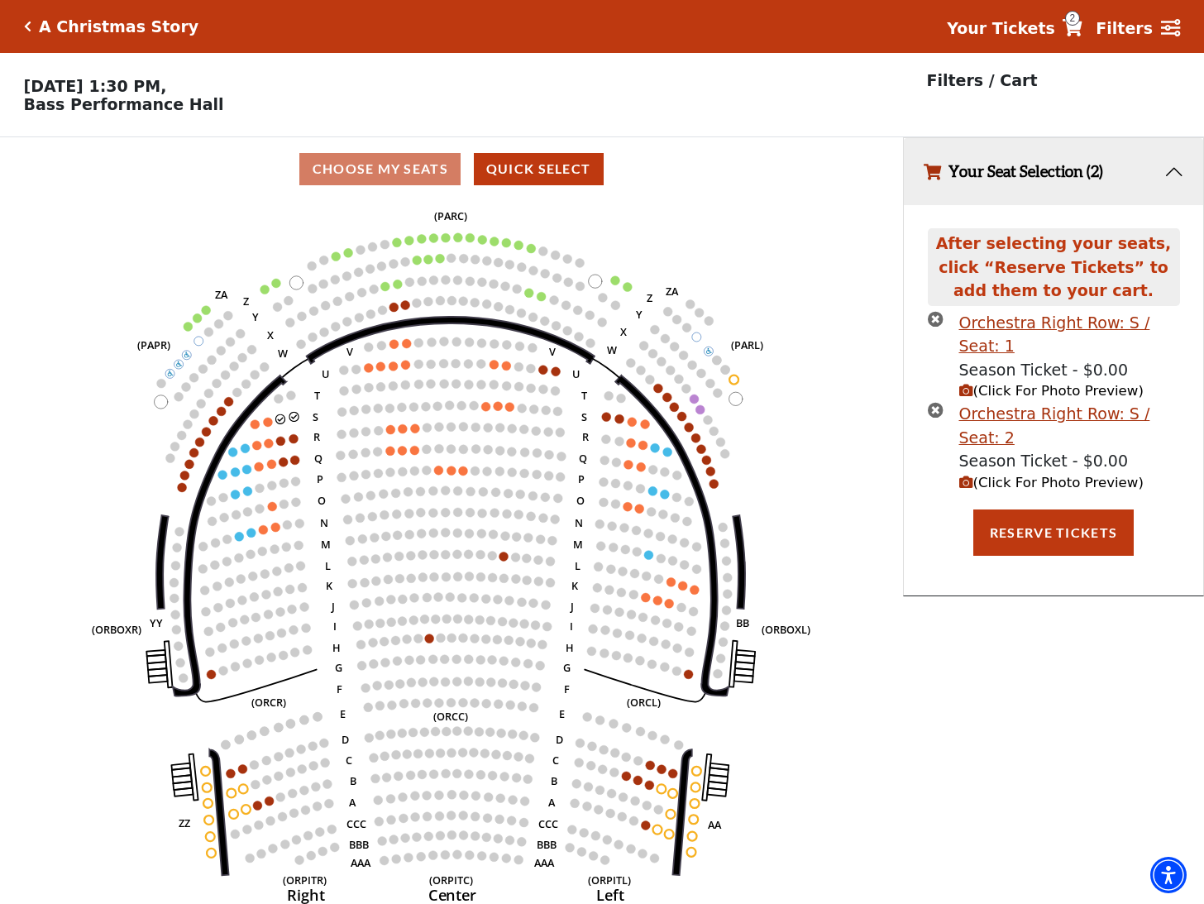
click at [269, 427] on circle at bounding box center [267, 422] width 9 height 9
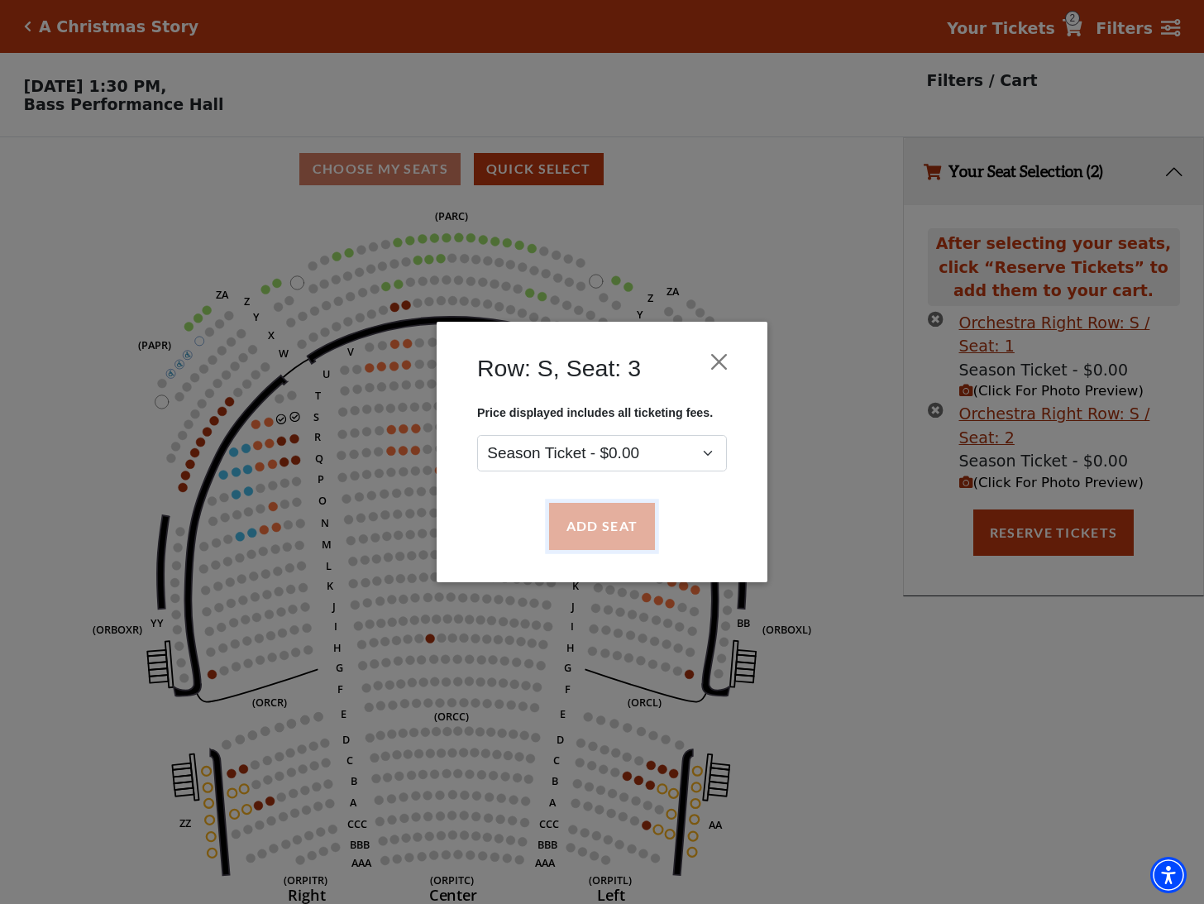
click at [612, 520] on button "Add Seat" at bounding box center [602, 527] width 106 height 46
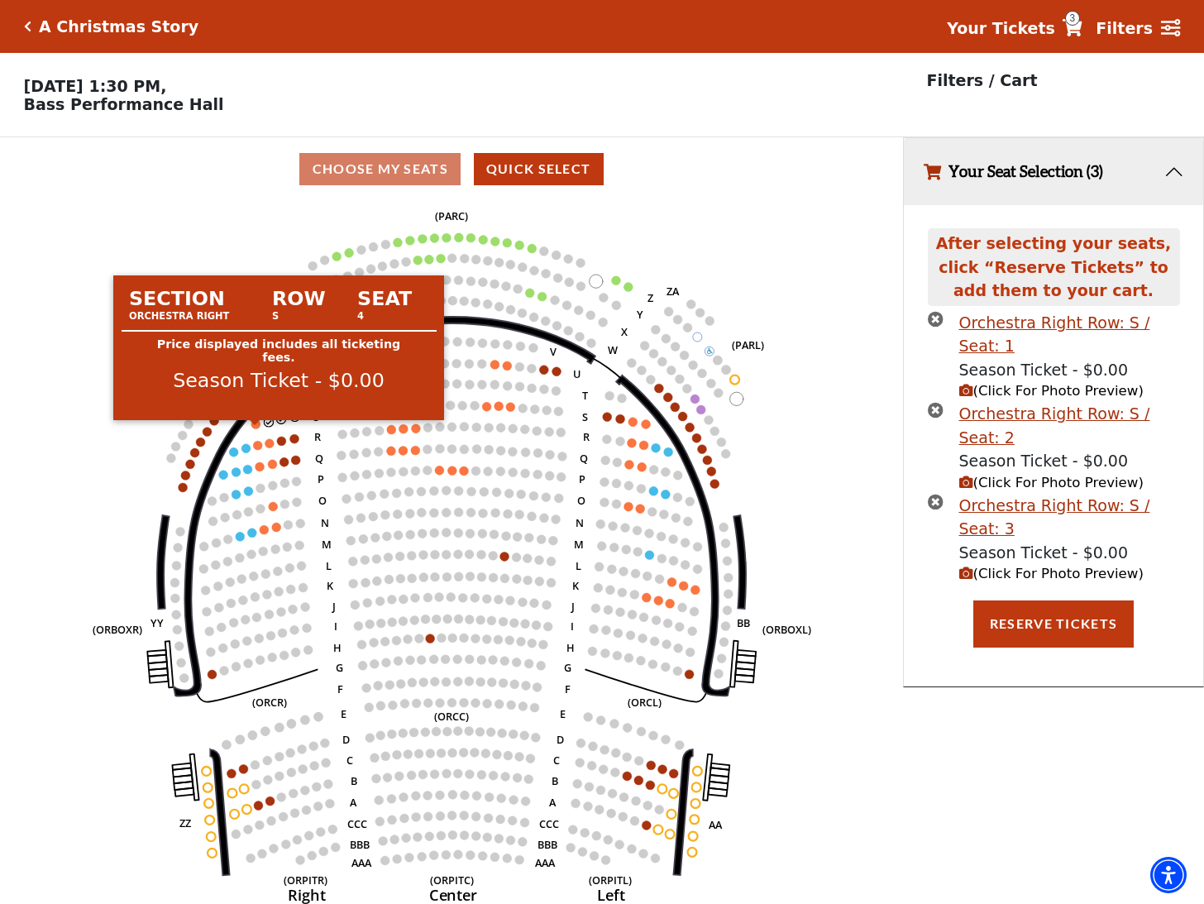
click at [258, 429] on circle at bounding box center [255, 424] width 9 height 9
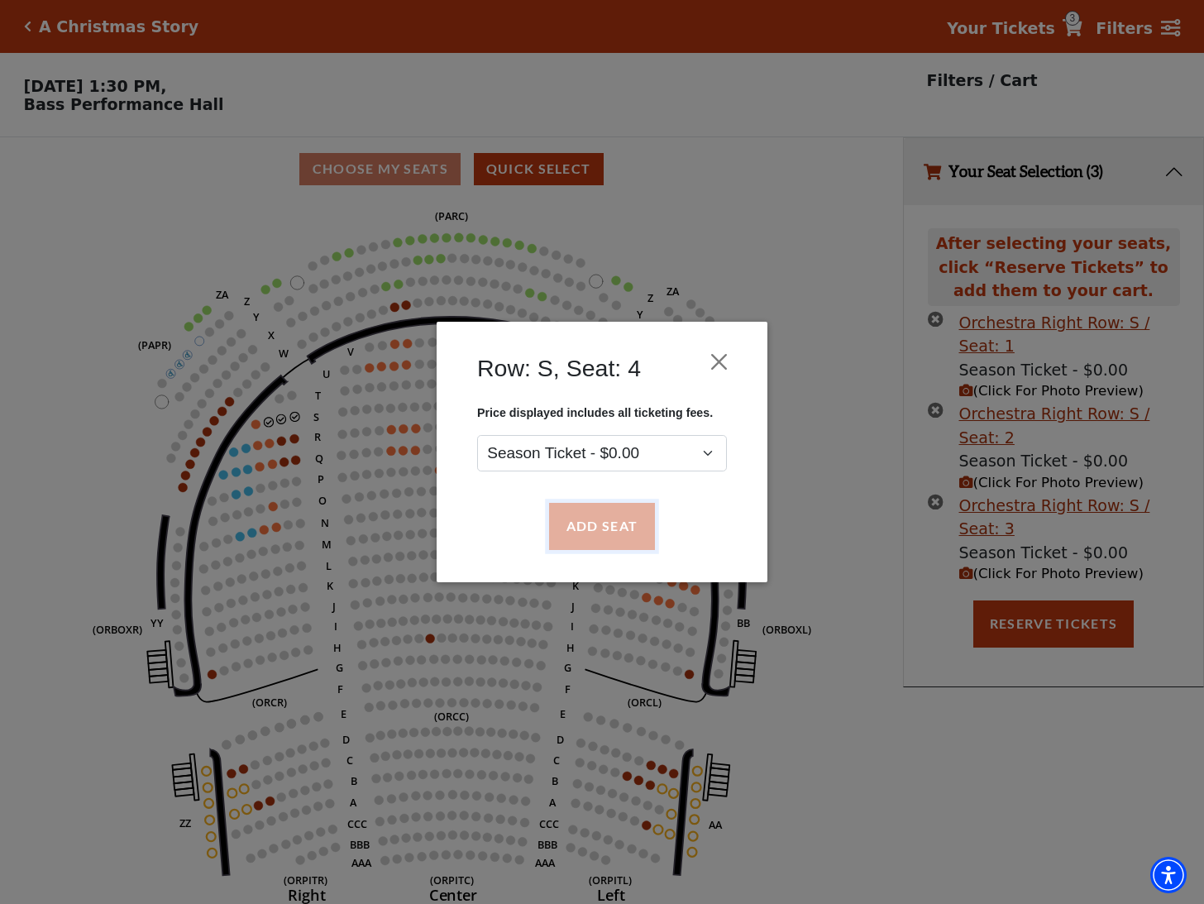
click at [639, 520] on button "Add Seat" at bounding box center [602, 527] width 106 height 46
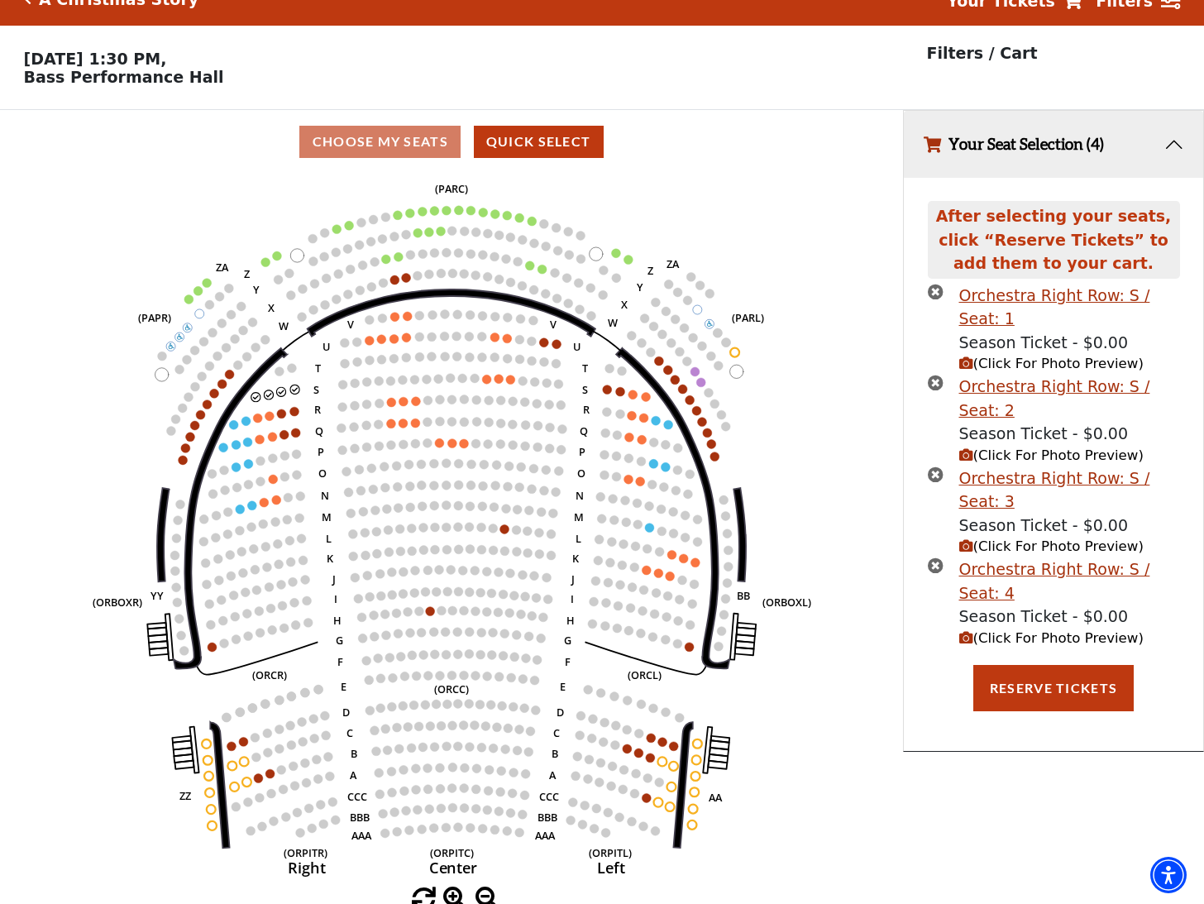
scroll to position [41, 0]
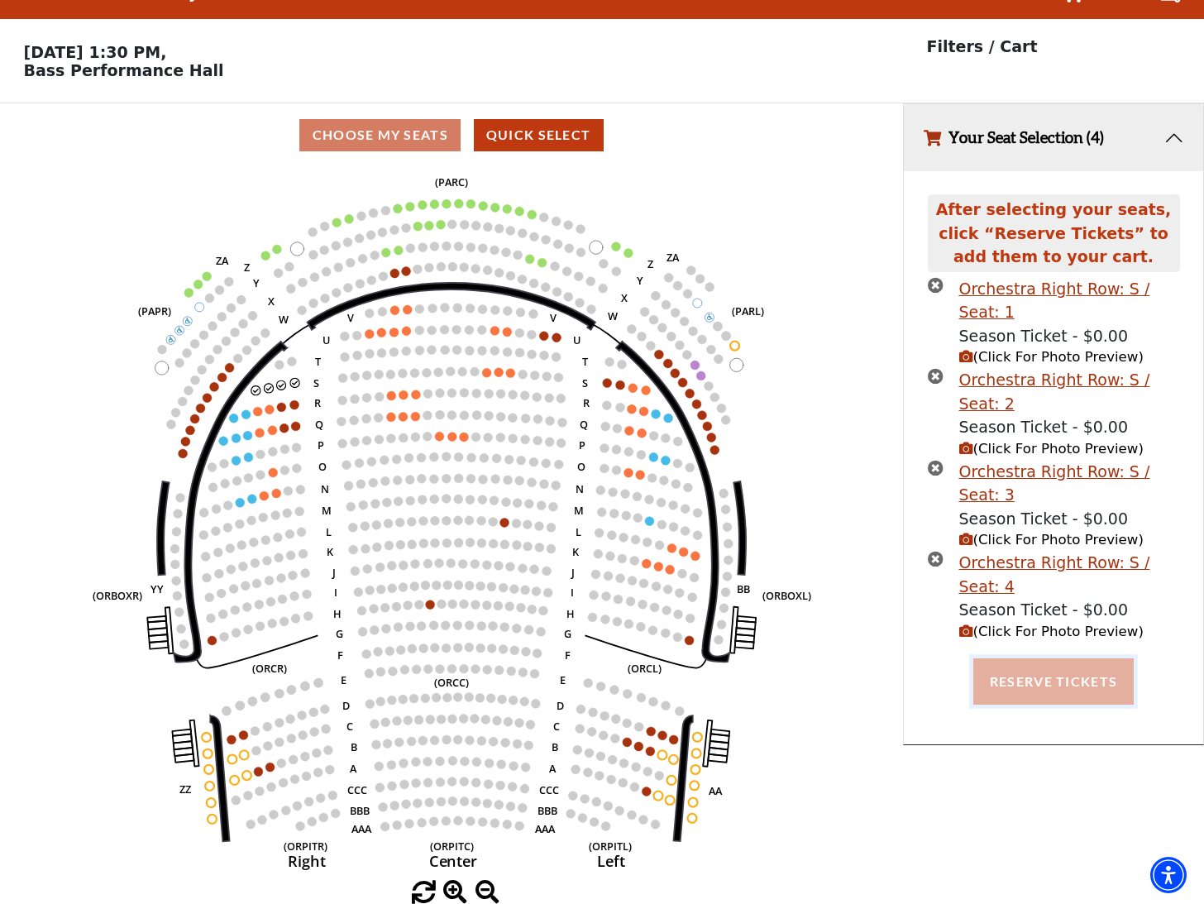
click at [1004, 658] on button "Reserve Tickets" at bounding box center [1054, 681] width 160 height 46
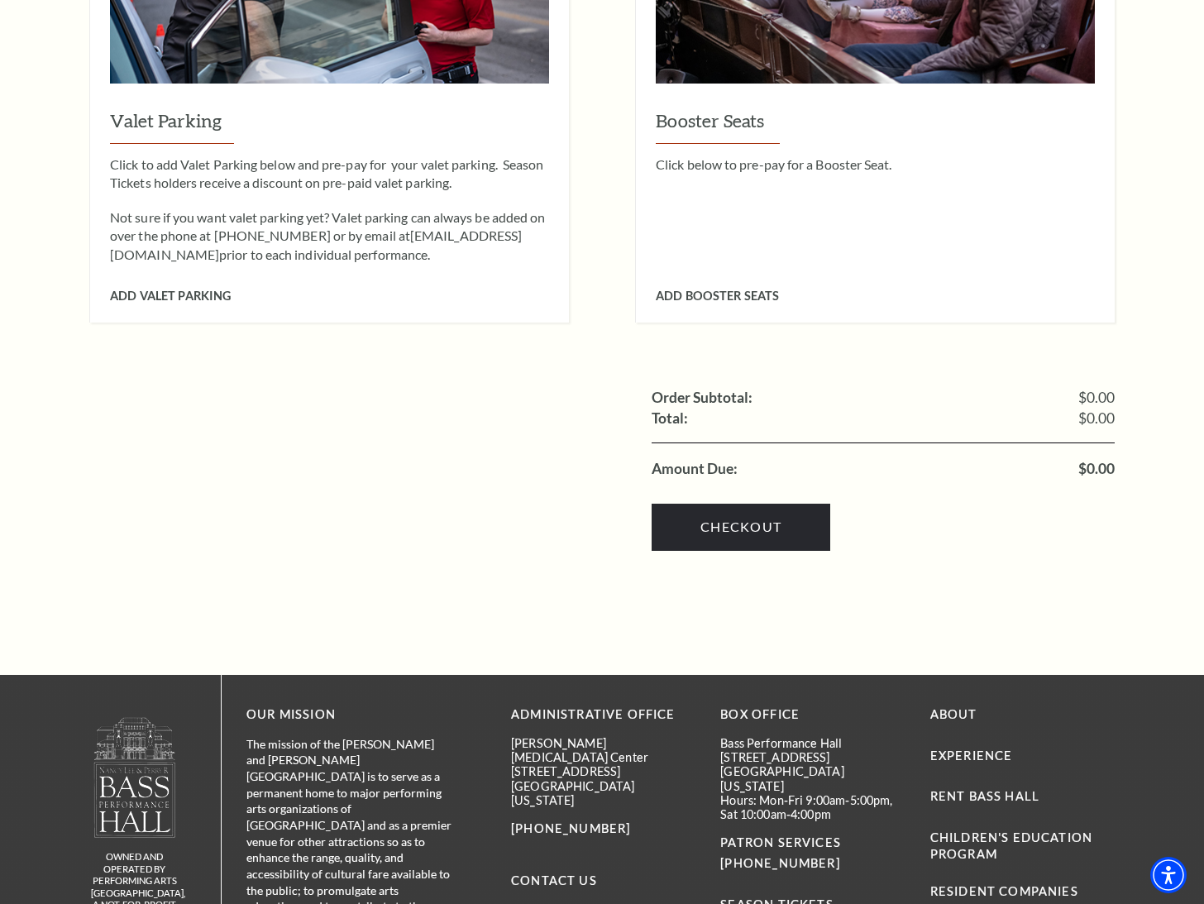
scroll to position [1985, 0]
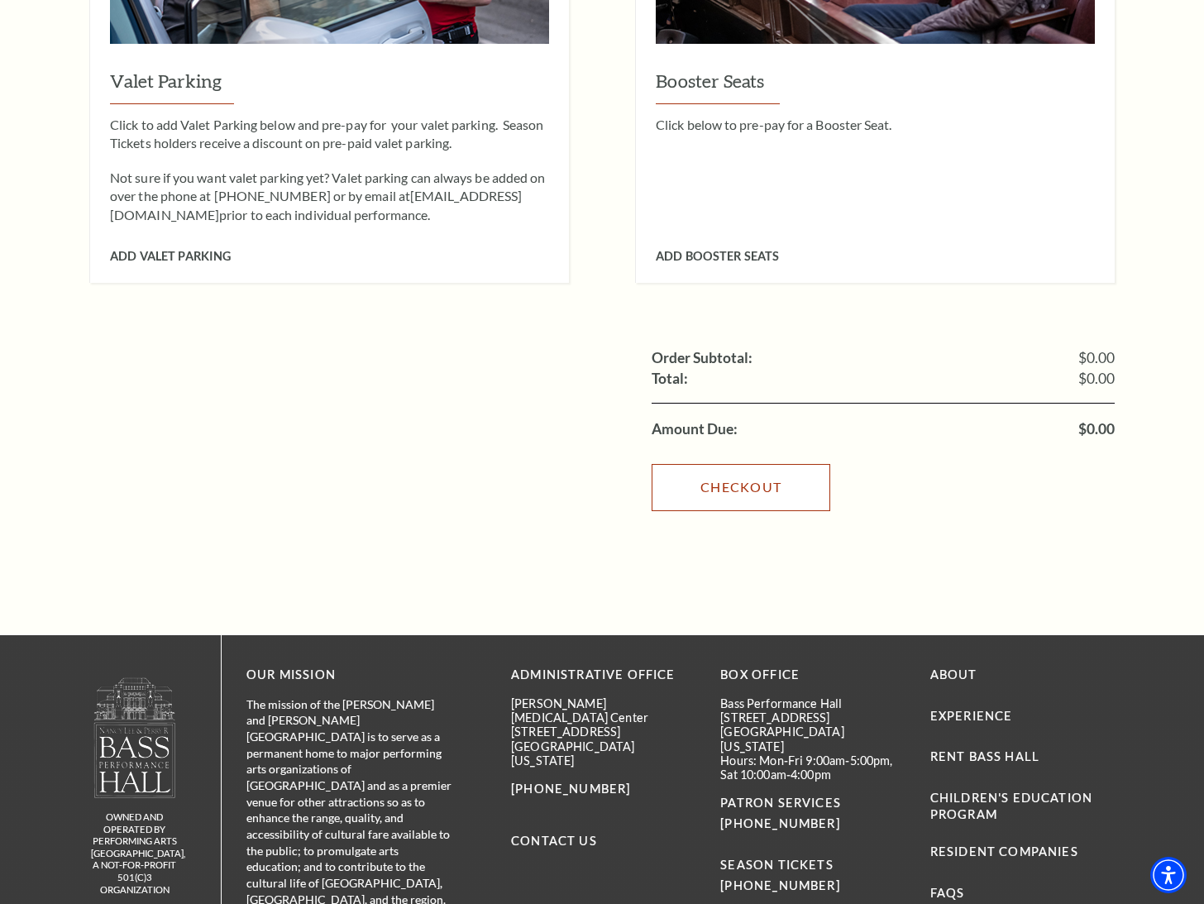
click at [741, 473] on link "Checkout" at bounding box center [741, 487] width 179 height 46
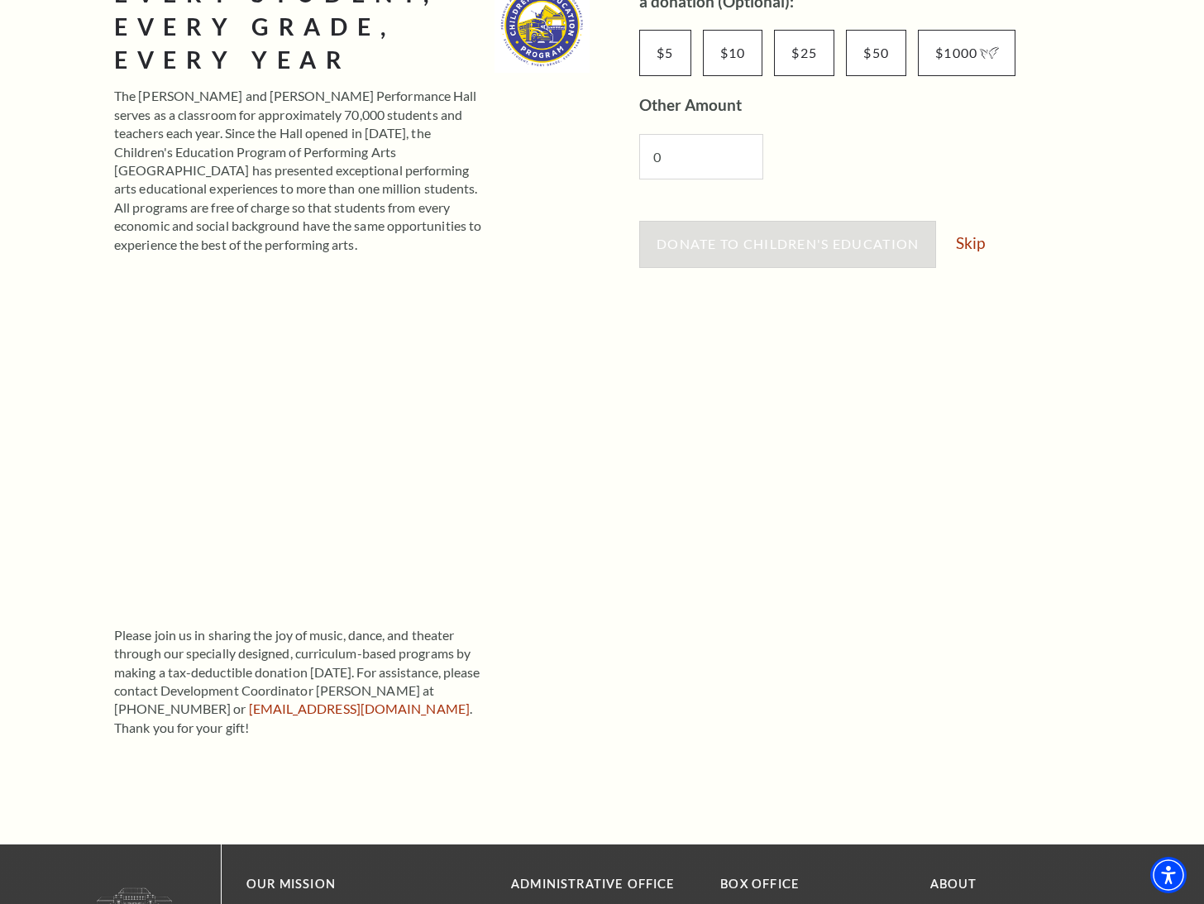
scroll to position [331, 0]
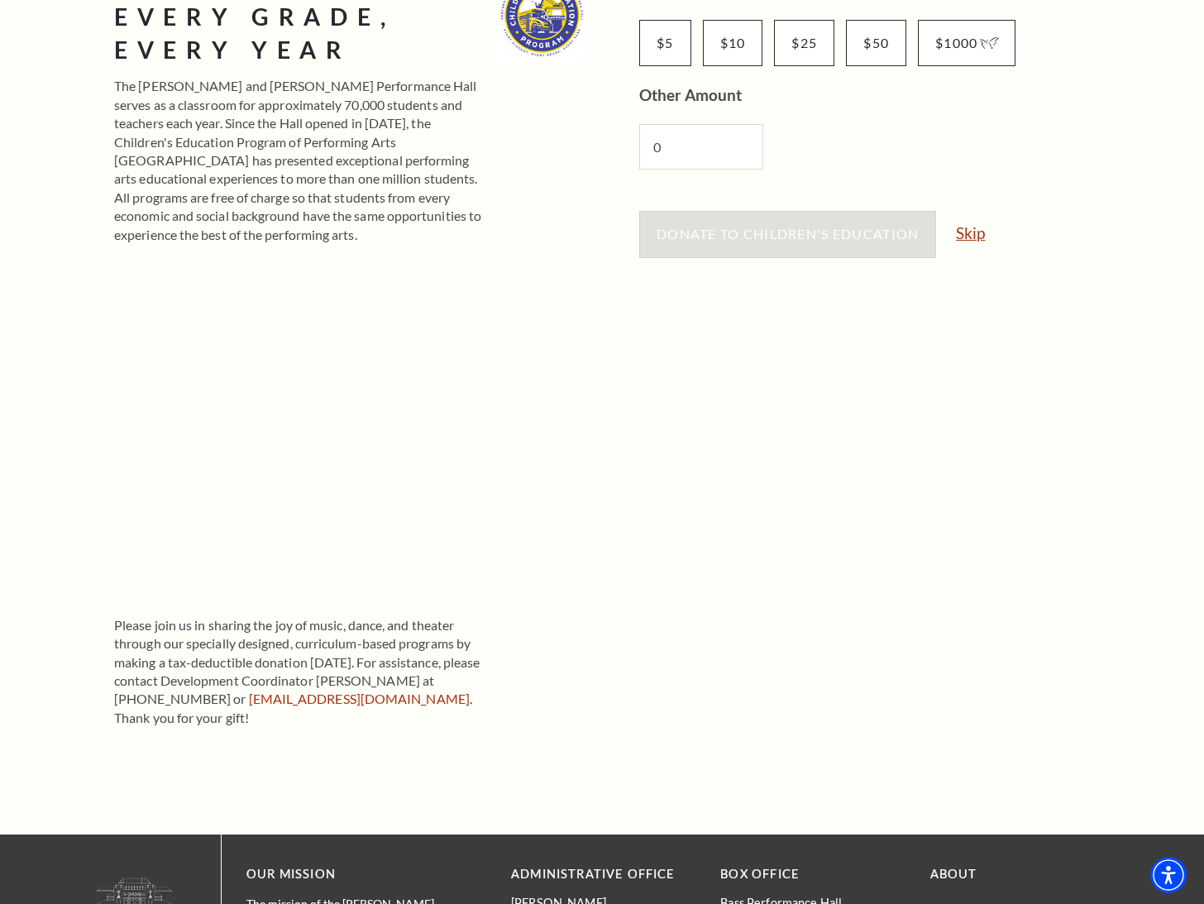
click at [969, 241] on link "Skip" at bounding box center [970, 233] width 29 height 16
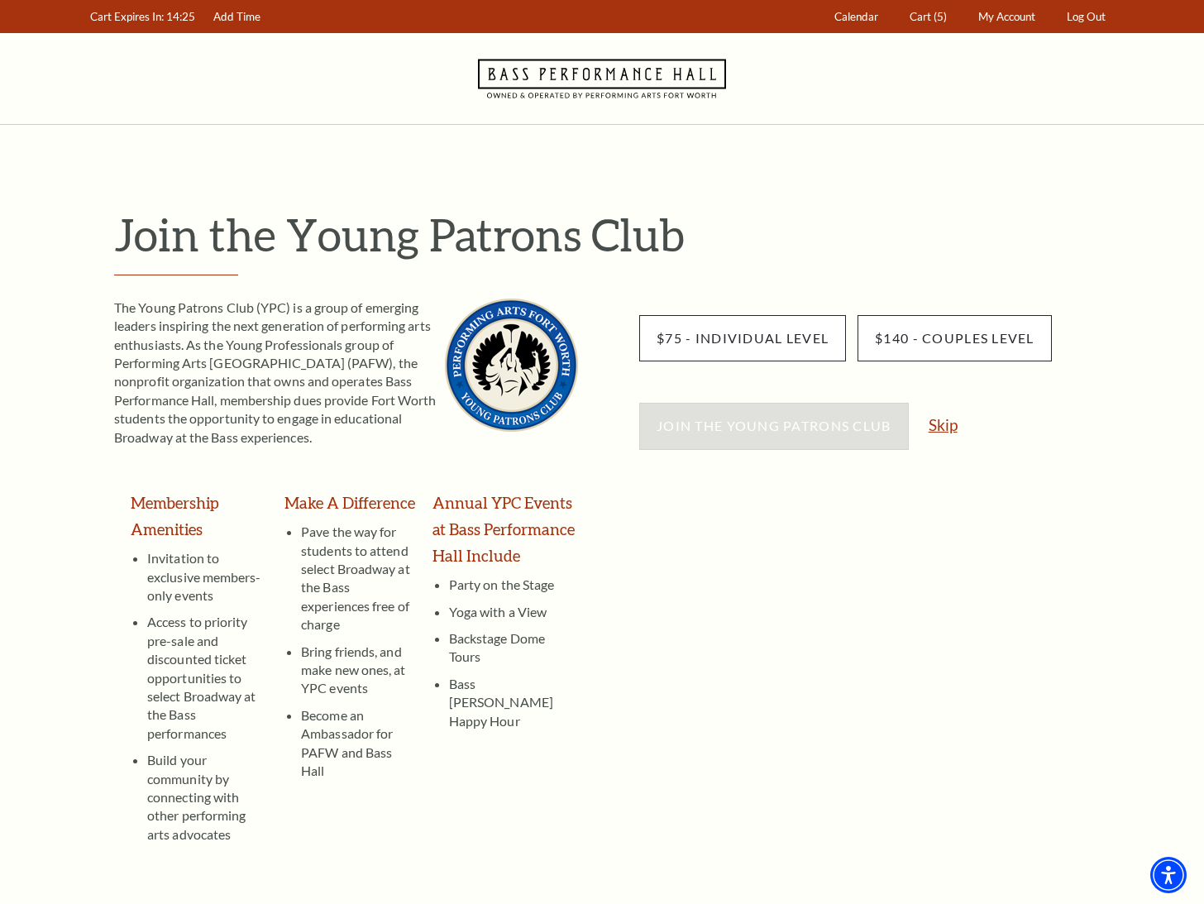
click at [955, 423] on link "Skip" at bounding box center [943, 425] width 29 height 16
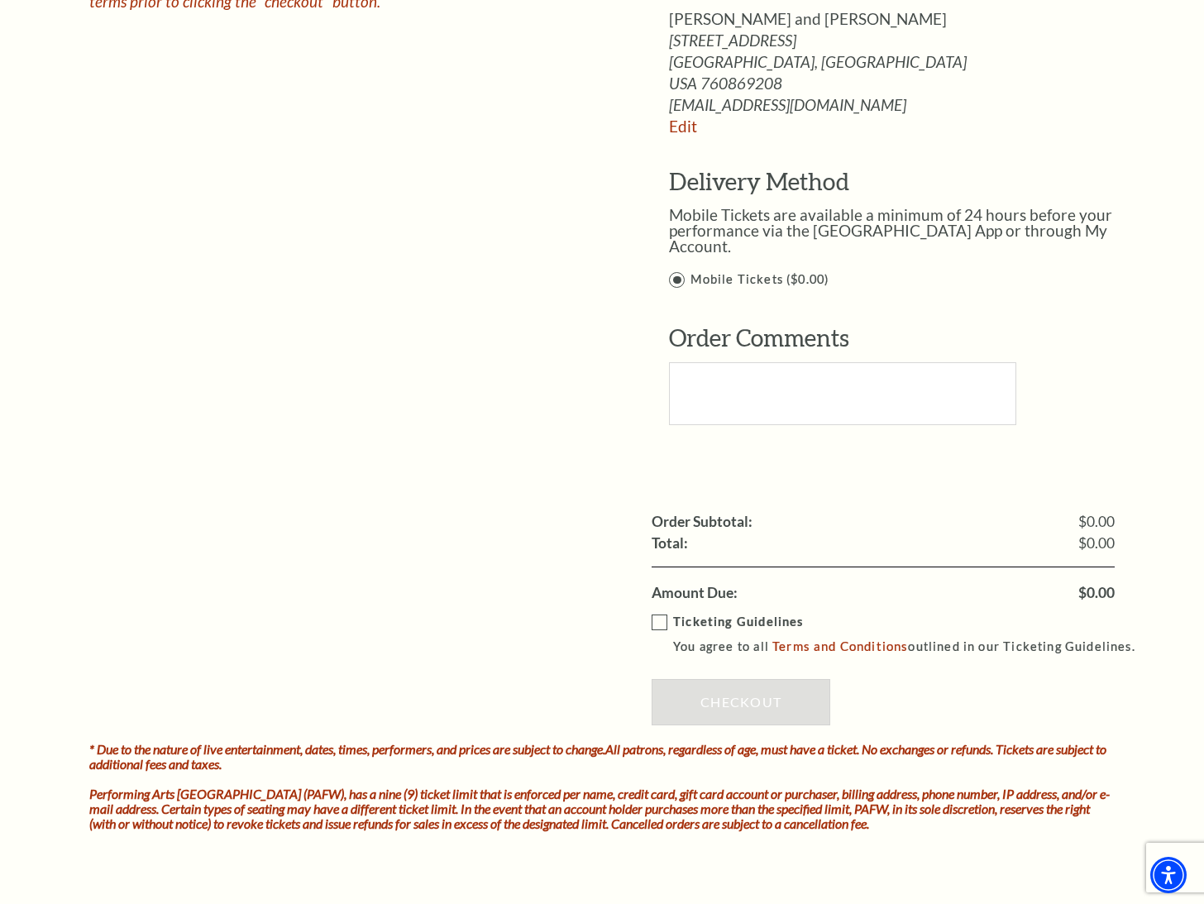
scroll to position [1572, 0]
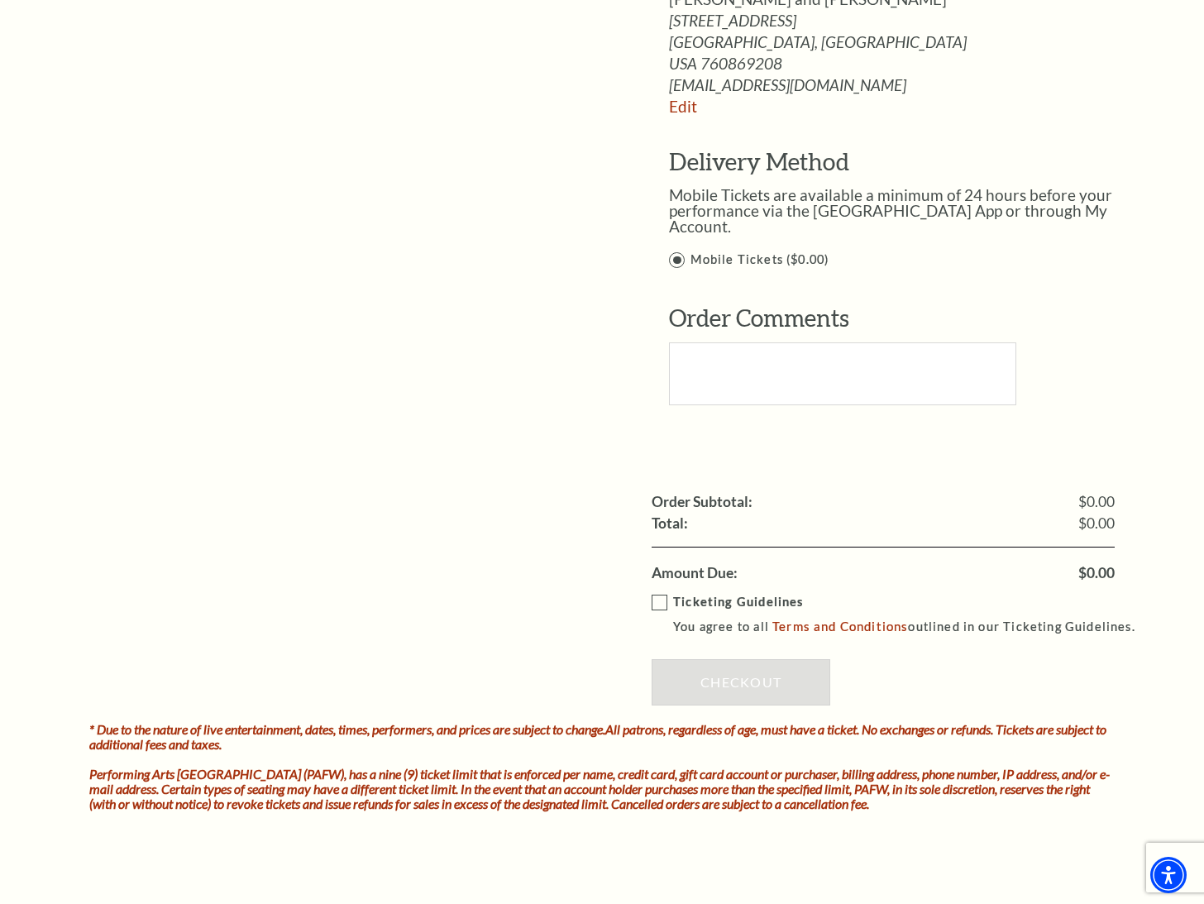
click at [652, 592] on label "Ticketing Guidelines You agree to all Terms and Conditions outlined in our Tick…" at bounding box center [901, 614] width 499 height 45
click at [0, 0] on input "Ticketing Guidelines You agree to all Terms and Conditions outlined in our Tick…" at bounding box center [0, 0] width 0 height 0
click at [723, 663] on link "Checkout" at bounding box center [741, 682] width 179 height 46
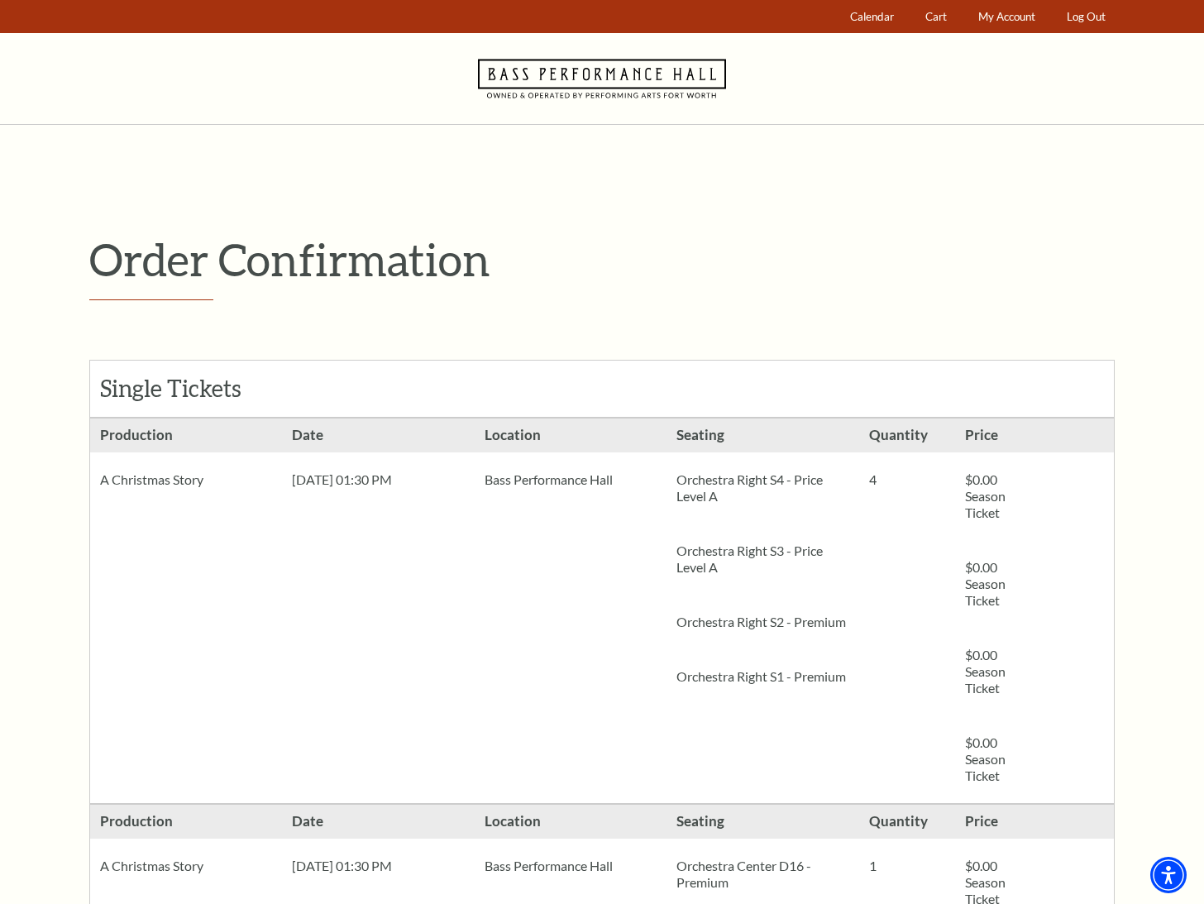
click at [575, 61] on icon "Navigate to Bass Performance Hall homepage" at bounding box center [602, 78] width 248 height 91
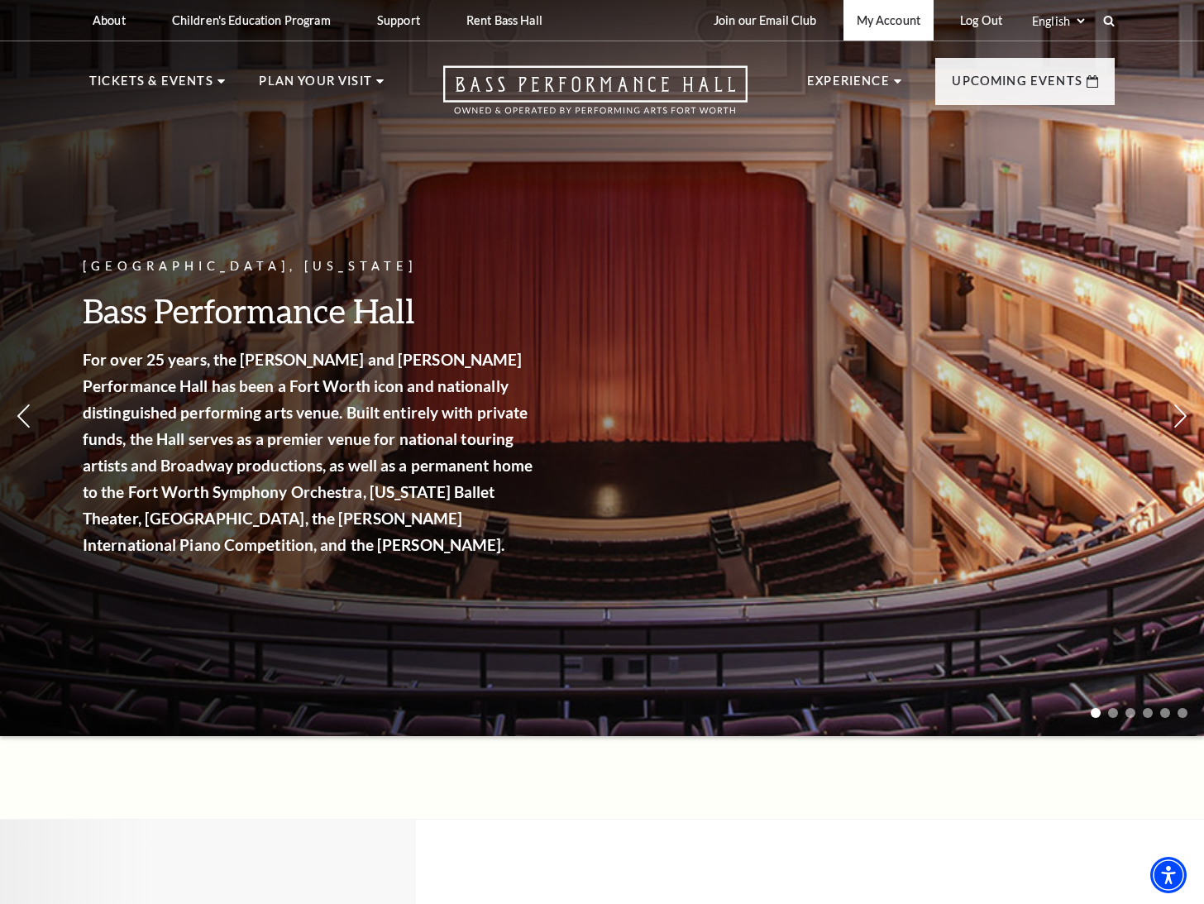
click at [905, 19] on link "My Account" at bounding box center [889, 20] width 90 height 41
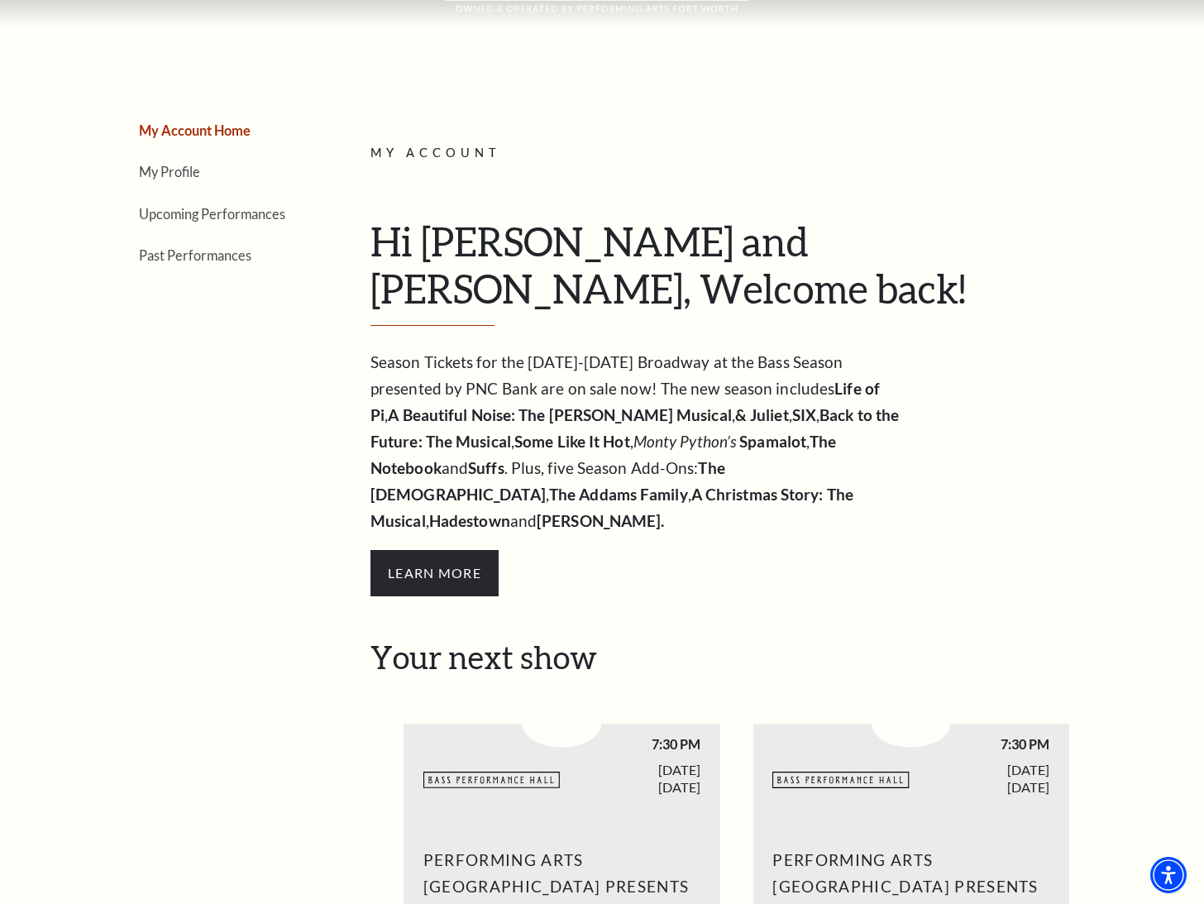
scroll to position [83, 0]
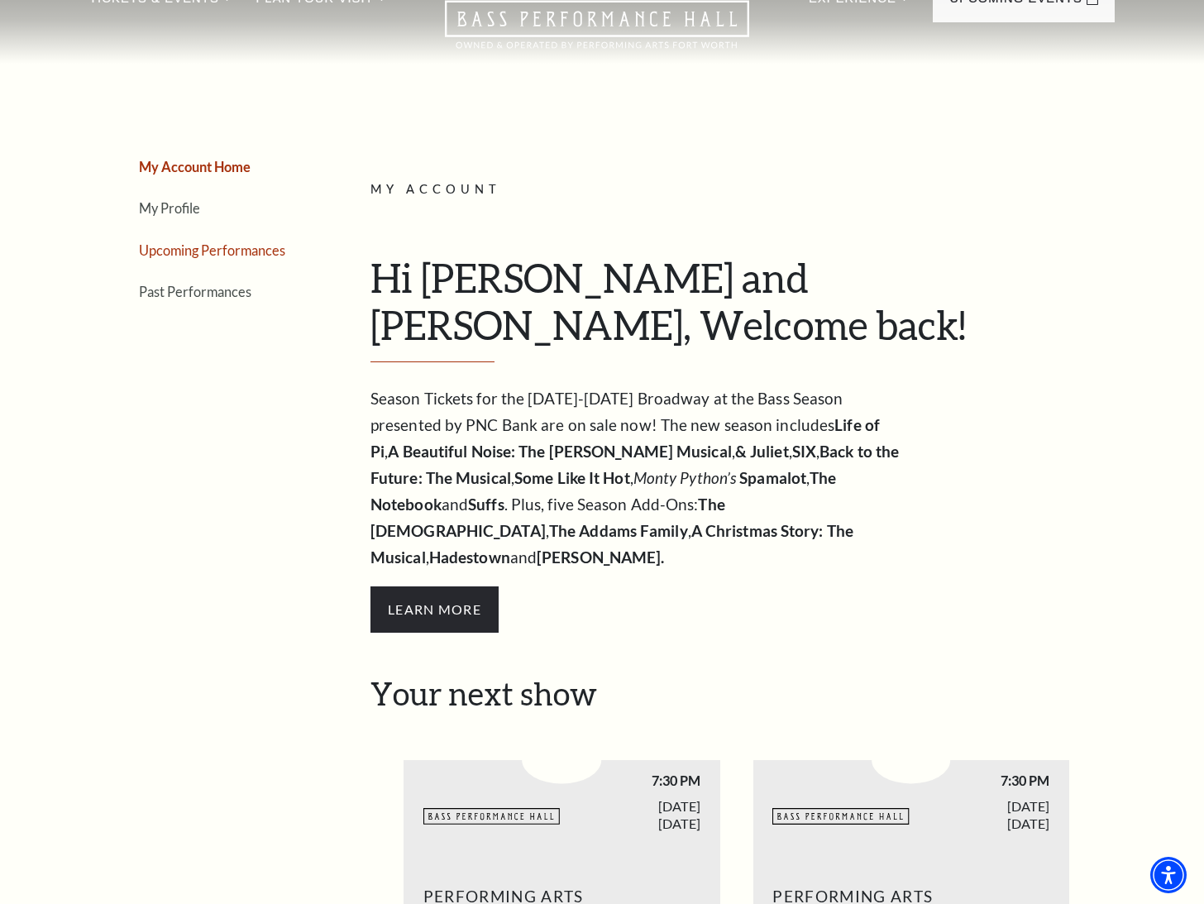
click at [211, 251] on link "Upcoming Performances" at bounding box center [212, 250] width 146 height 16
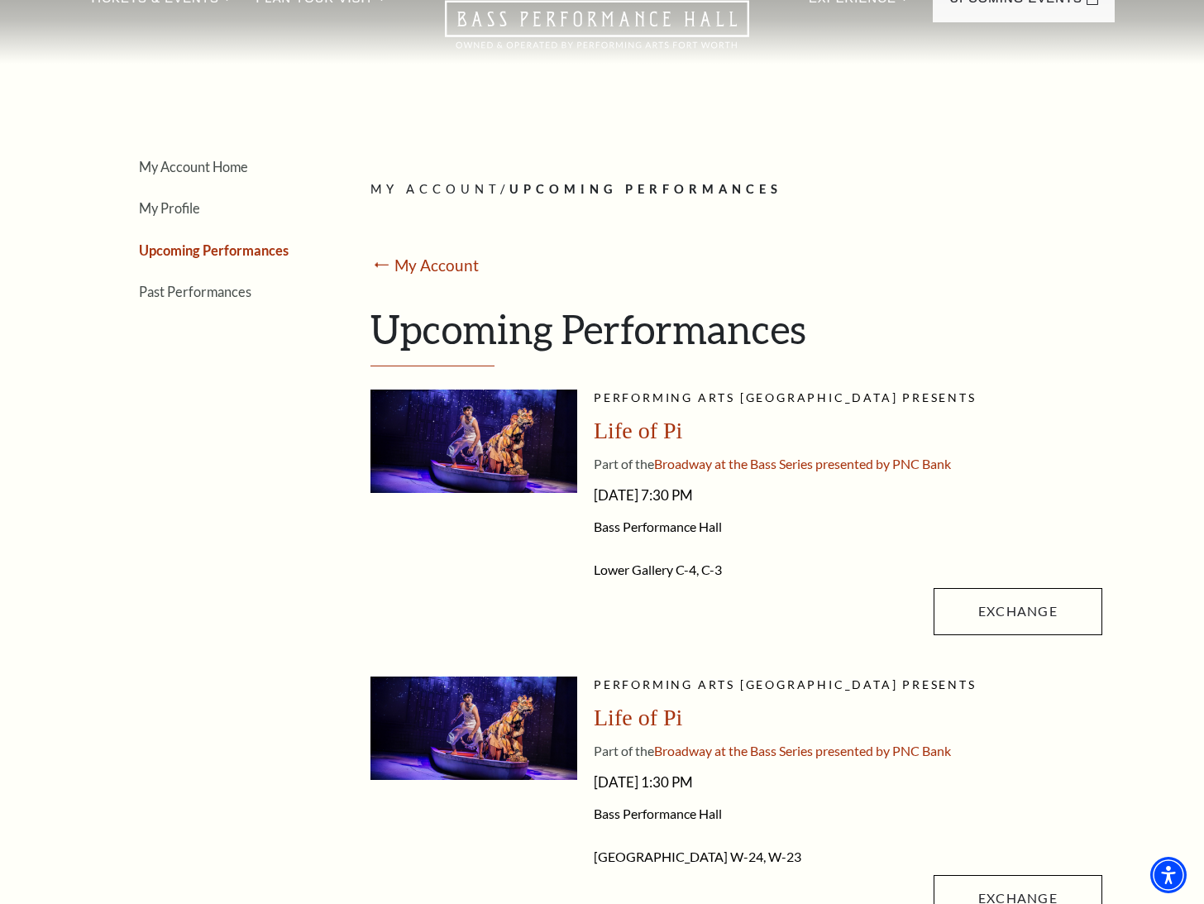
scroll to position [0, 0]
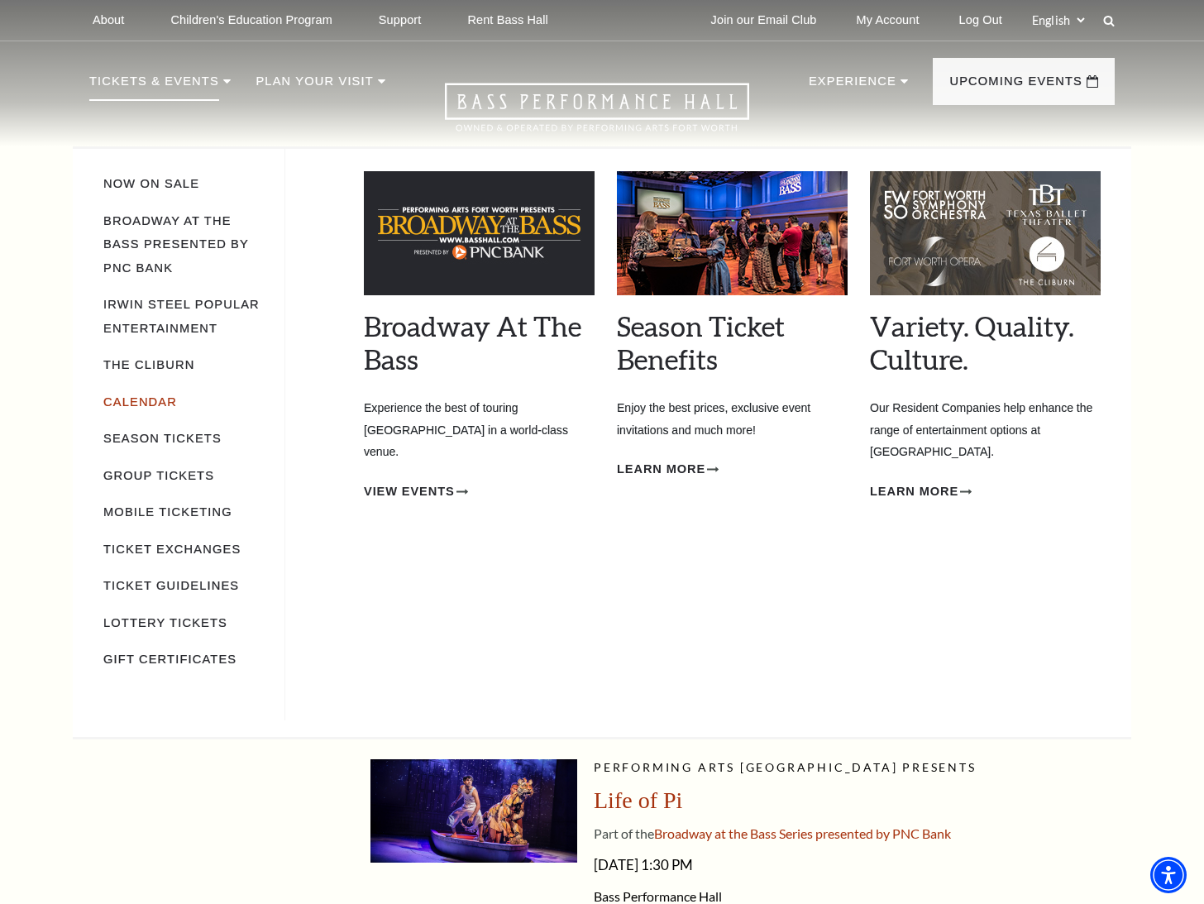
click at [159, 395] on link "Calendar" at bounding box center [140, 401] width 74 height 13
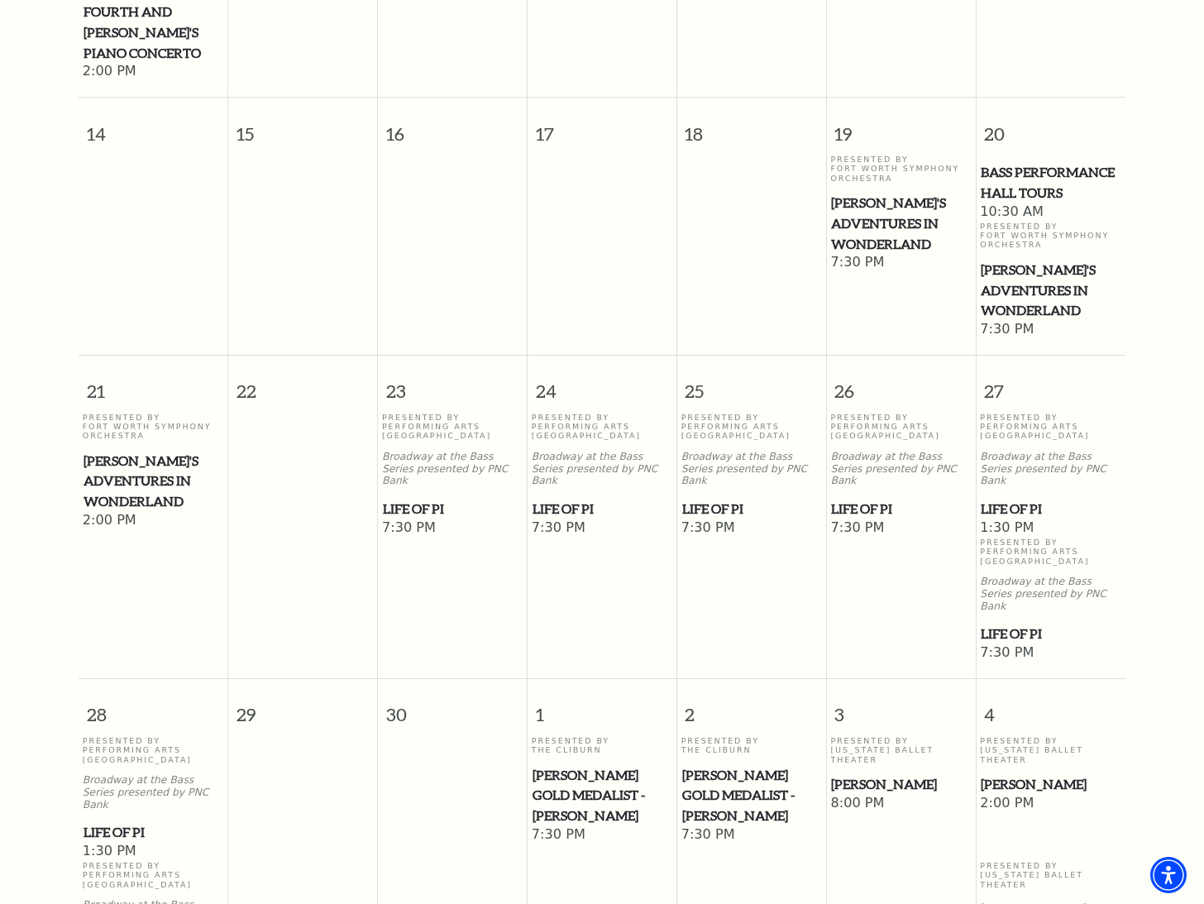
scroll to position [891, 0]
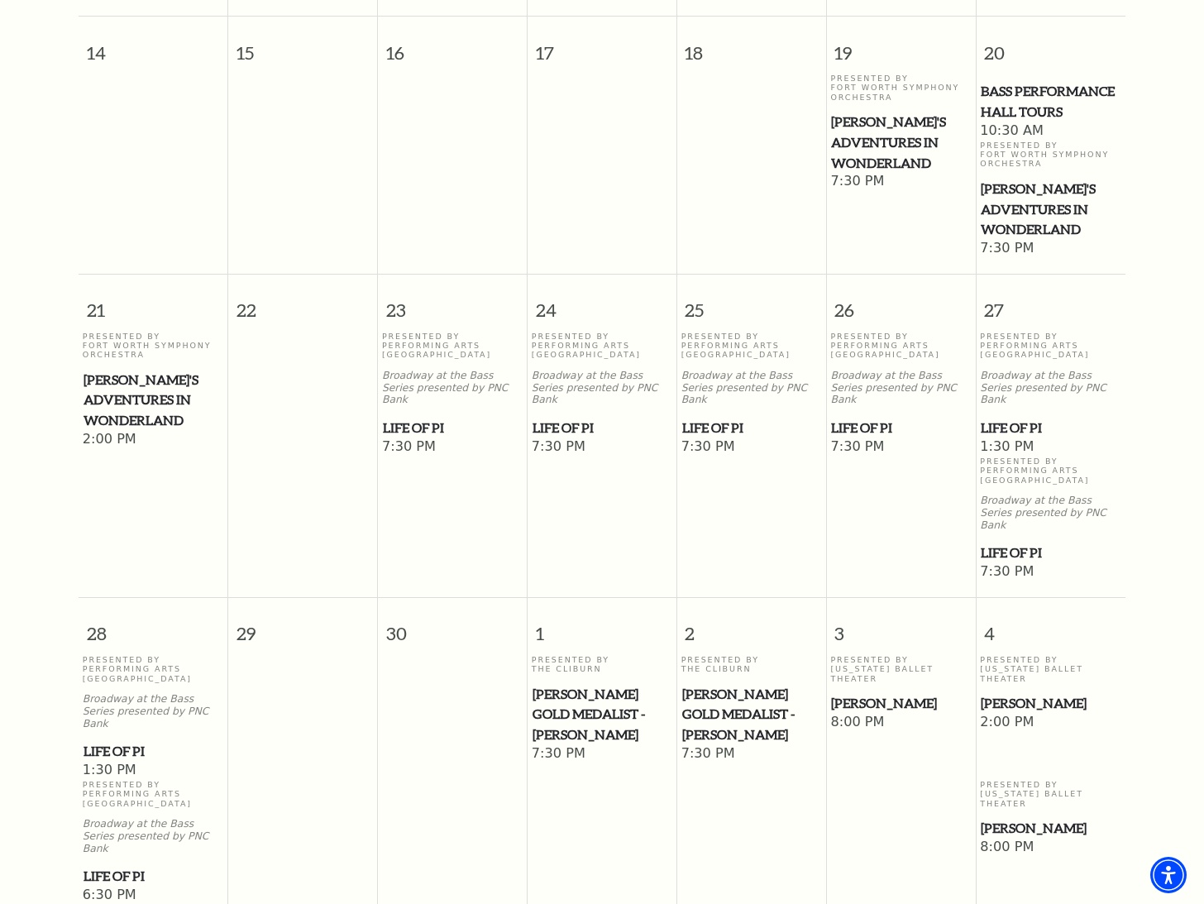
click at [852, 693] on span "[PERSON_NAME]" at bounding box center [900, 703] width 139 height 21
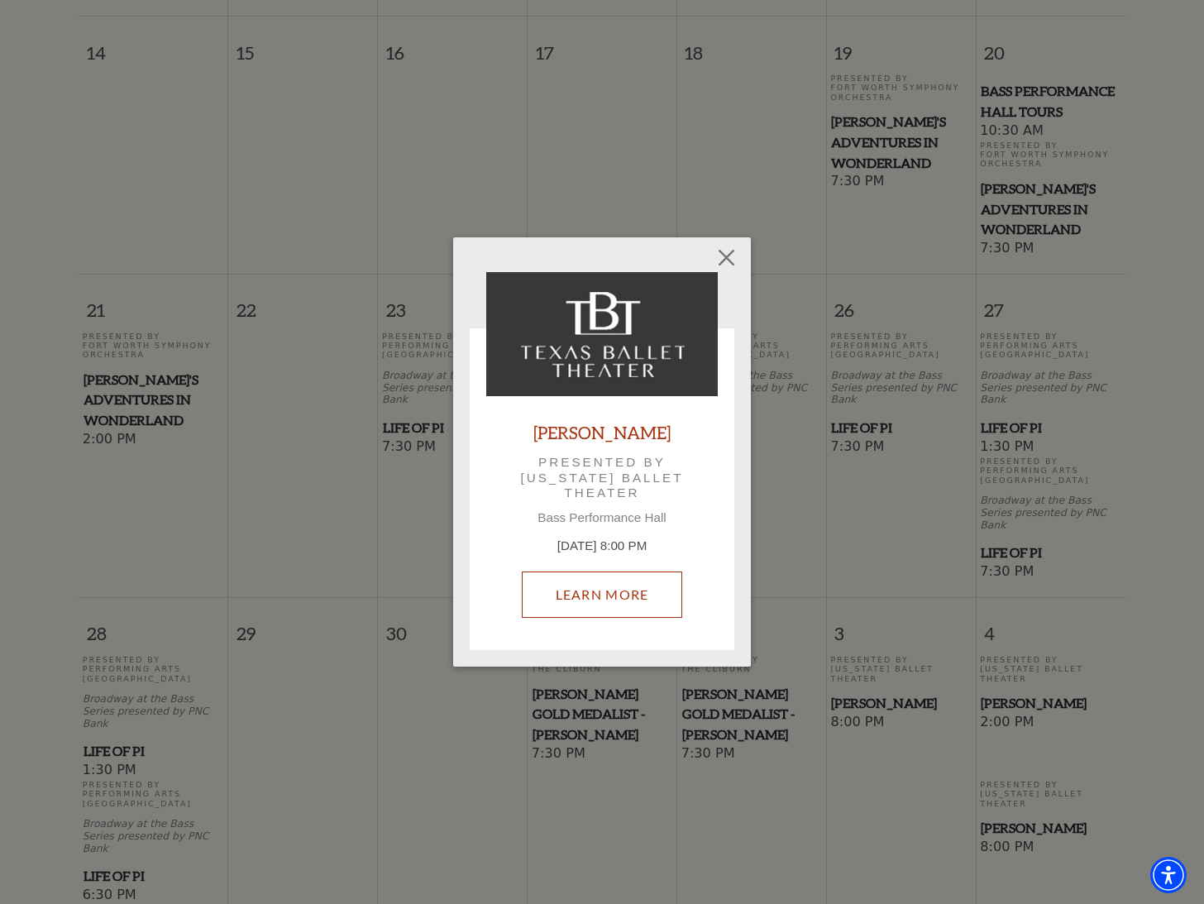
click at [638, 600] on link "Learn More" at bounding box center [602, 595] width 161 height 46
